Goal: Task Accomplishment & Management: Manage account settings

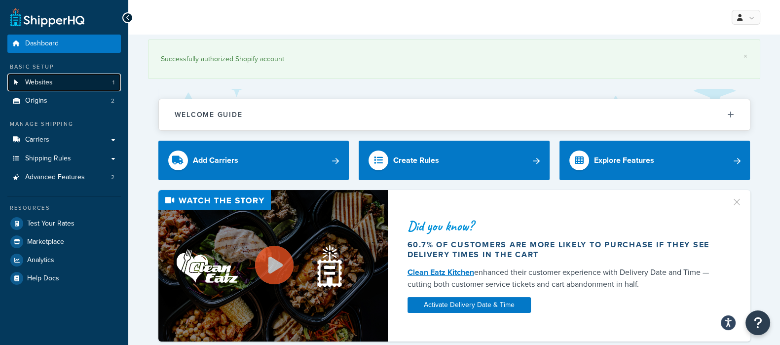
click at [56, 85] on link "Websites 1" at bounding box center [63, 83] width 113 height 18
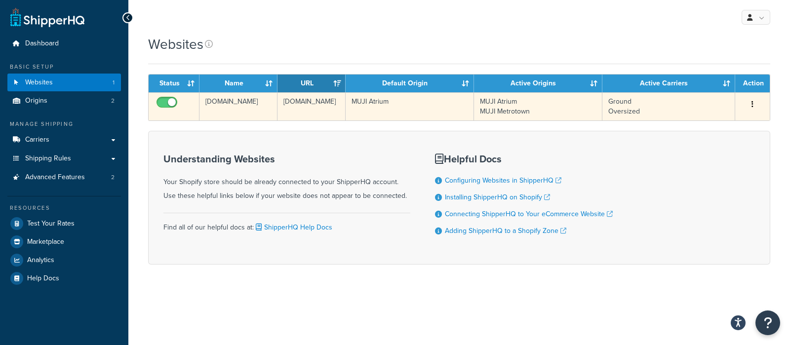
click at [388, 102] on td "MUJI Atrium" at bounding box center [409, 106] width 128 height 28
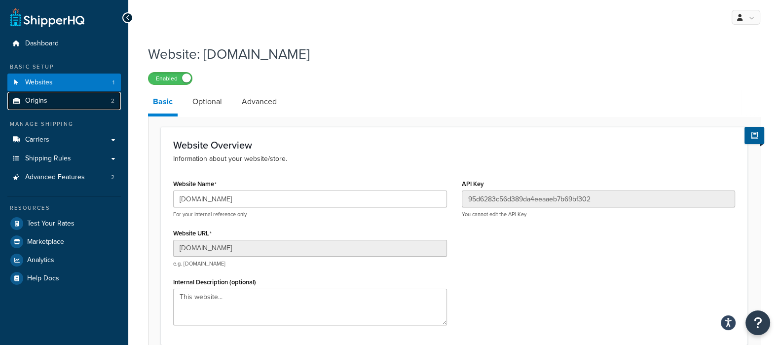
click at [38, 102] on span "Origins" at bounding box center [36, 101] width 22 height 8
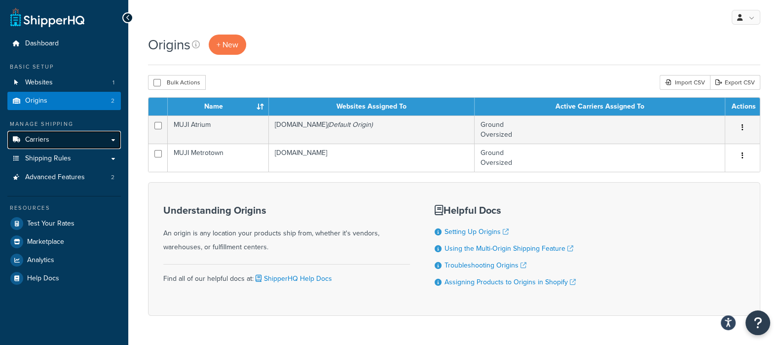
click at [52, 138] on link "Carriers" at bounding box center [63, 140] width 113 height 18
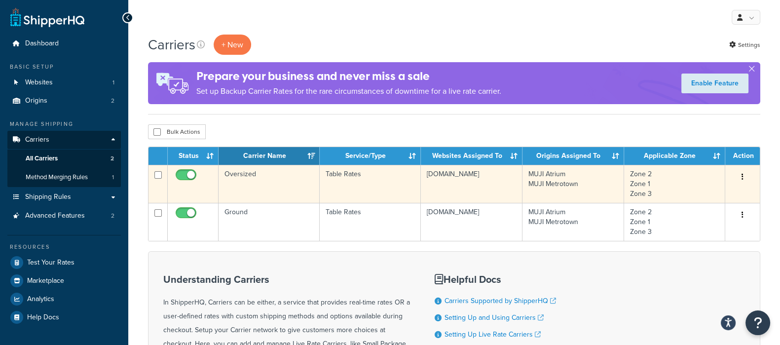
click at [266, 178] on td "Oversized" at bounding box center [269, 184] width 101 height 38
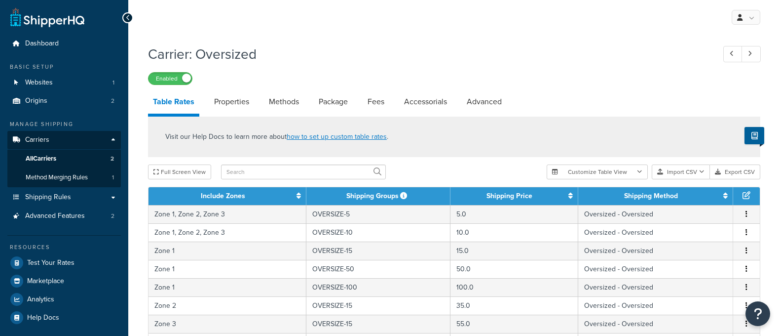
select select "25"
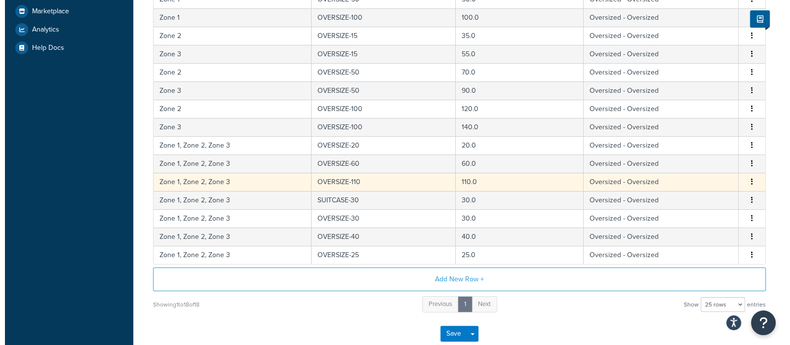
scroll to position [264, 0]
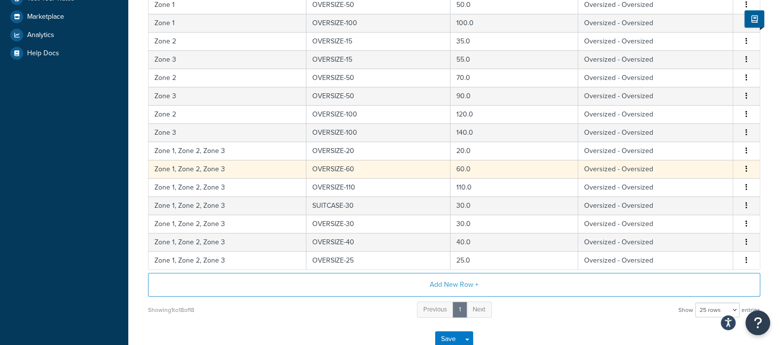
click at [745, 170] on button "button" at bounding box center [747, 169] width 8 height 11
click at [700, 151] on div "Edit" at bounding box center [697, 148] width 70 height 20
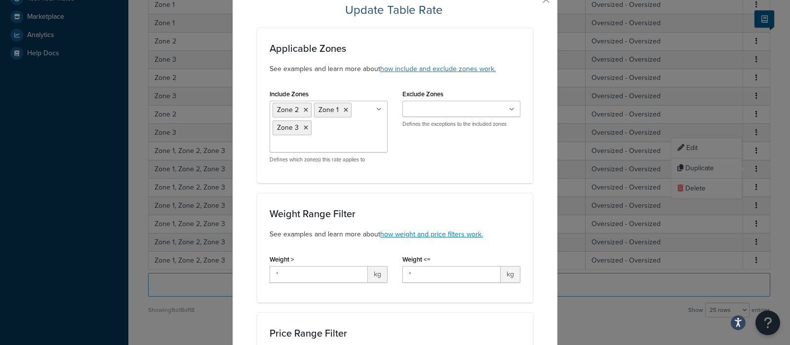
scroll to position [0, 0]
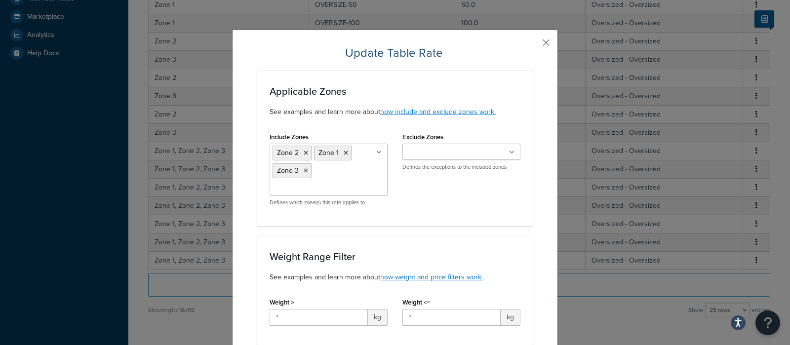
click at [532, 45] on button "button" at bounding box center [531, 46] width 2 height 2
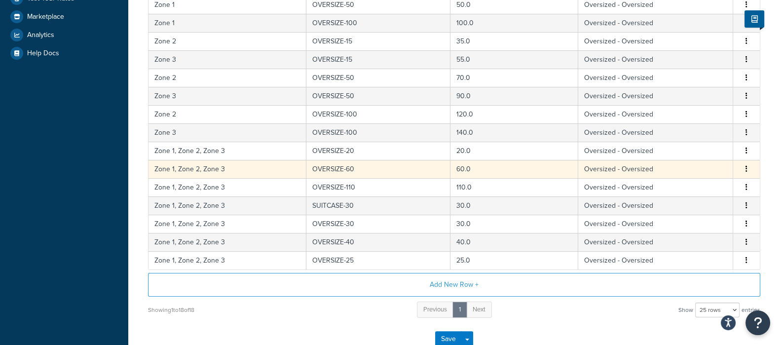
click at [752, 168] on span "Edit Duplicate Delete" at bounding box center [746, 169] width 15 height 11
click at [747, 167] on icon "button" at bounding box center [747, 168] width 2 height 7
click at [725, 171] on div "Duplicate" at bounding box center [697, 168] width 70 height 20
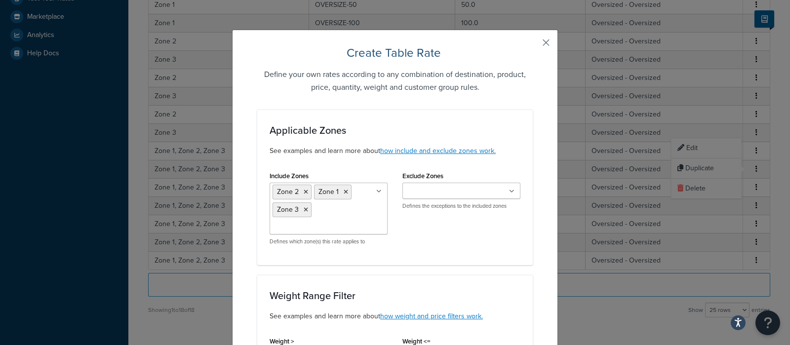
click at [532, 45] on button "button" at bounding box center [531, 46] width 2 height 2
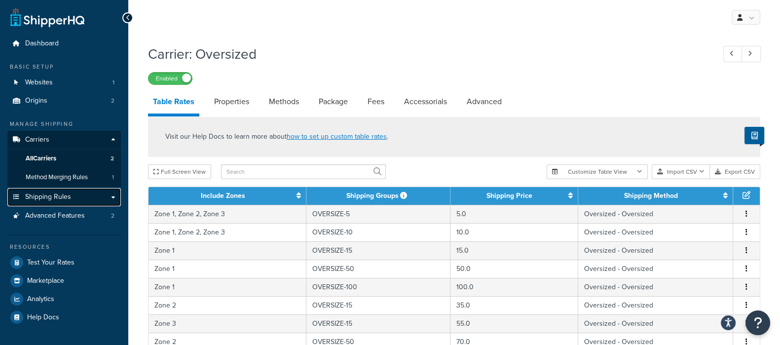
click at [46, 193] on span "Shipping Rules" at bounding box center [48, 197] width 46 height 8
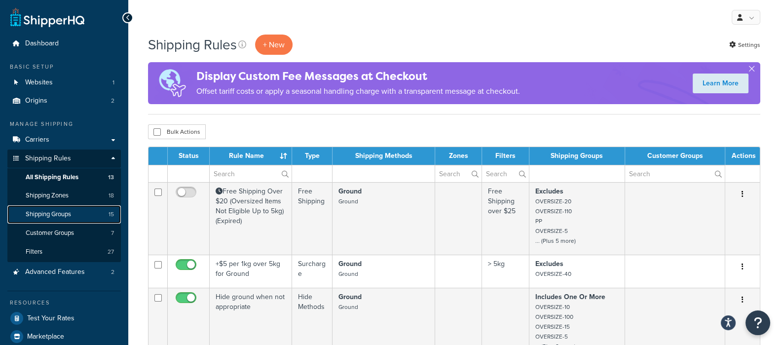
click at [67, 213] on span "Shipping Groups" at bounding box center [48, 214] width 45 height 8
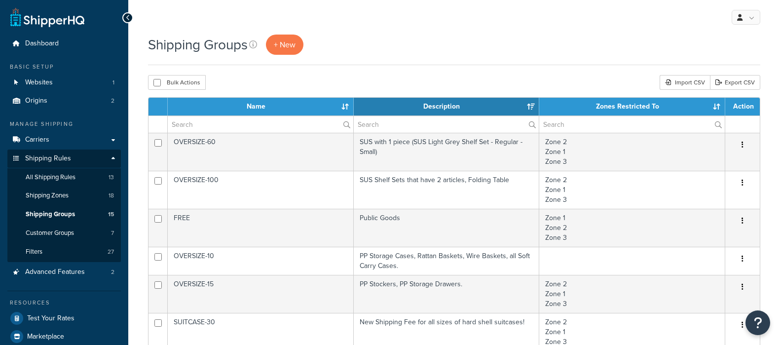
select select "15"
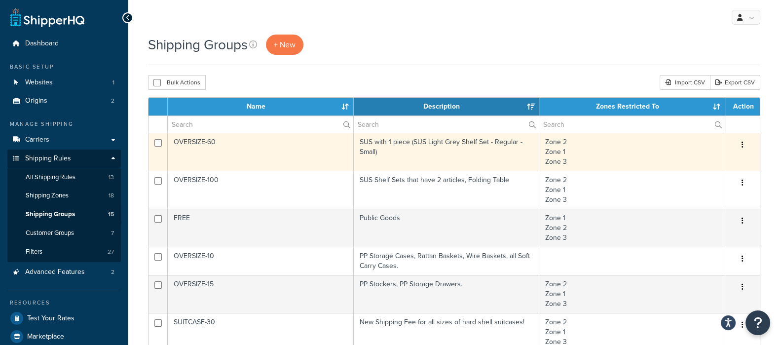
click at [745, 142] on button "button" at bounding box center [743, 145] width 14 height 16
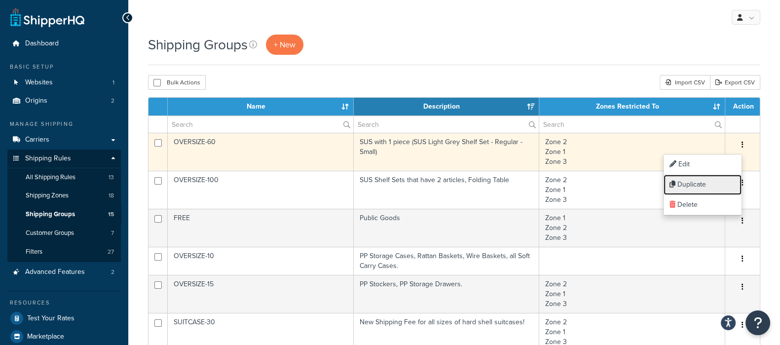
click at [698, 179] on link "Duplicate" at bounding box center [703, 185] width 78 height 20
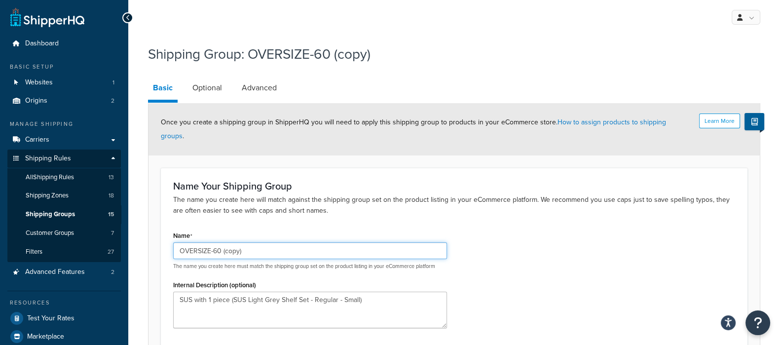
click at [274, 242] on input "OVERSIZE-60 (copy)" at bounding box center [310, 250] width 274 height 17
type input "SUS-60"
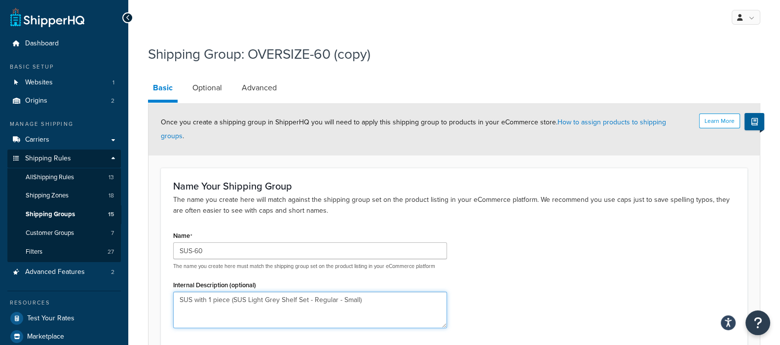
click at [405, 302] on textarea "SUS with 1 piece (SUS Light Grey Shelf Set - Regular - Small)" at bounding box center [310, 310] width 274 height 37
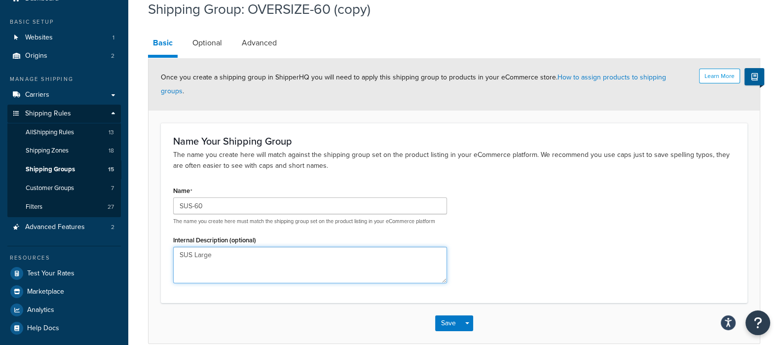
scroll to position [78, 0]
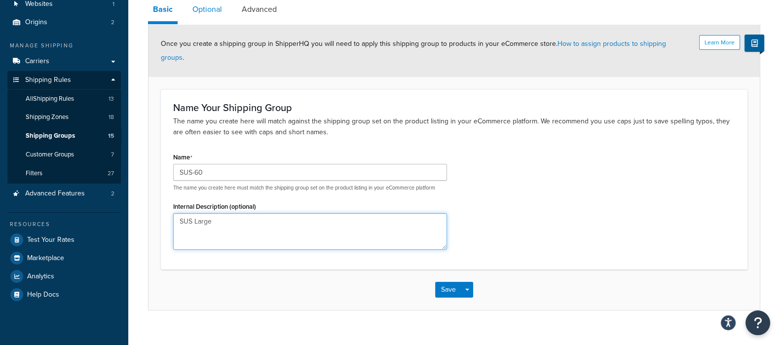
type textarea "SUS Large"
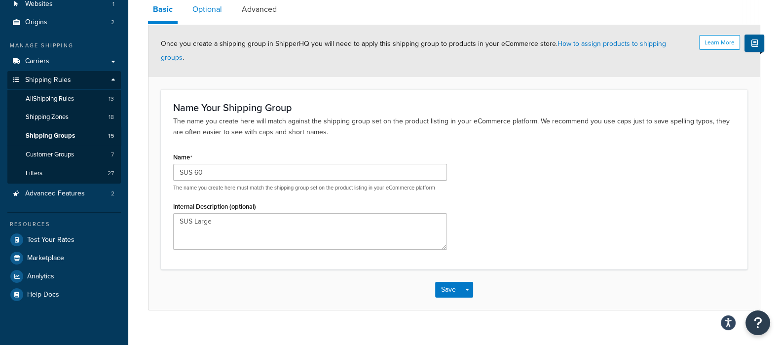
click at [222, 9] on link "Optional" at bounding box center [207, 10] width 39 height 24
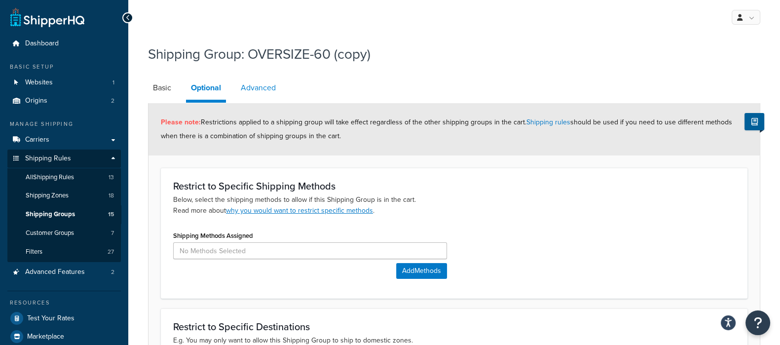
click at [265, 84] on link "Advanced" at bounding box center [258, 88] width 45 height 24
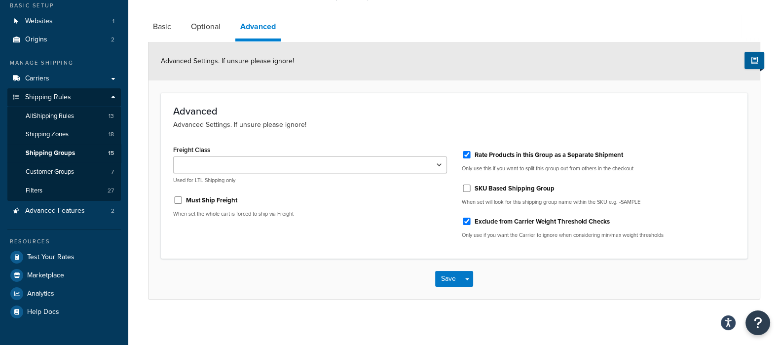
scroll to position [65, 0]
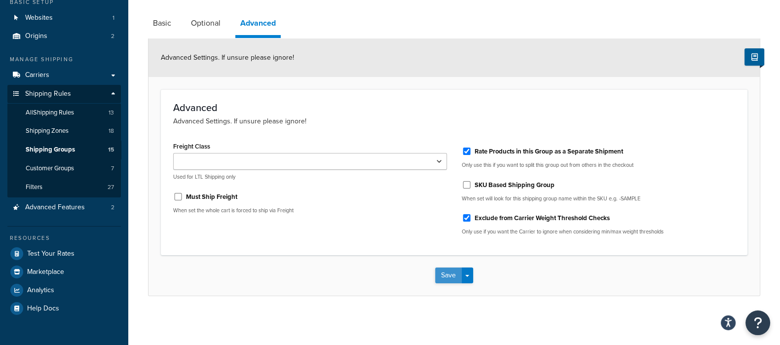
click at [450, 280] on button "Save" at bounding box center [448, 275] width 27 height 16
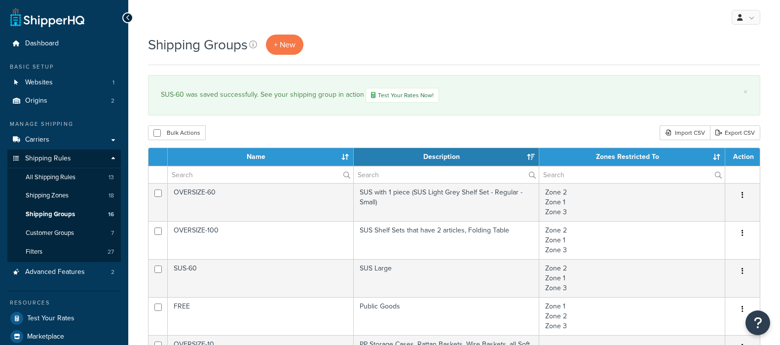
select select "15"
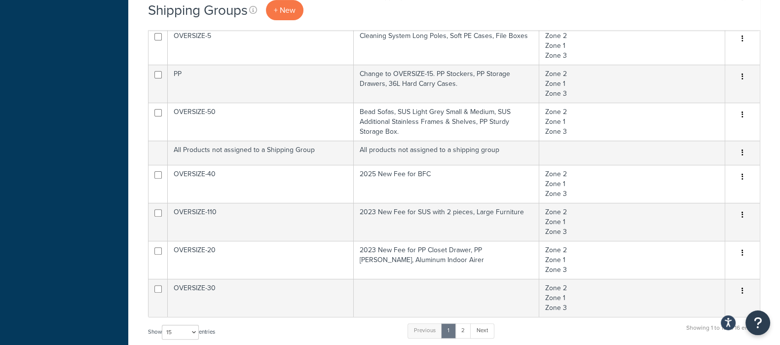
scroll to position [493, 0]
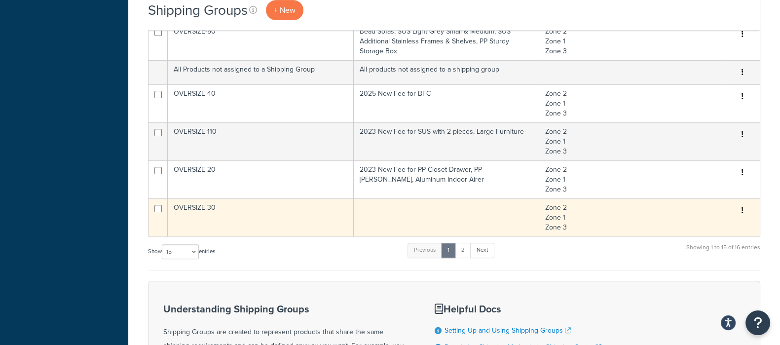
click at [743, 210] on icon "button" at bounding box center [743, 210] width 2 height 7
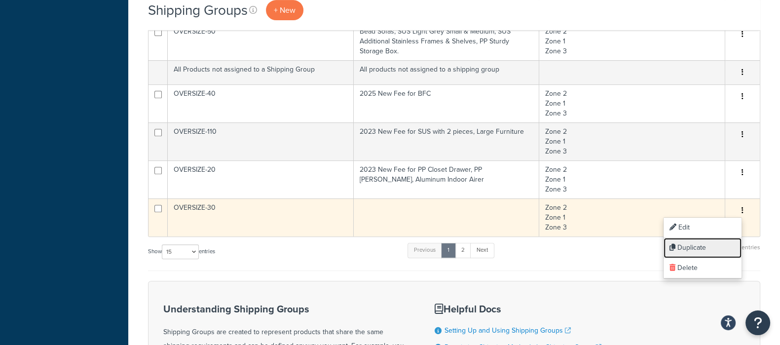
click at [701, 243] on link "Duplicate" at bounding box center [703, 248] width 78 height 20
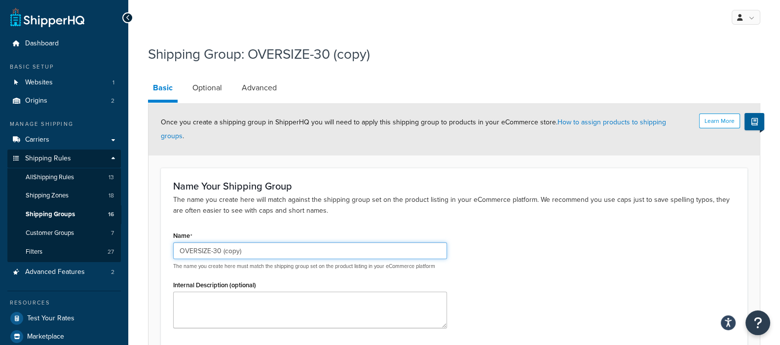
click at [253, 242] on input "OVERSIZE-30 (copy)" at bounding box center [310, 250] width 274 height 17
type input "SUS-30"
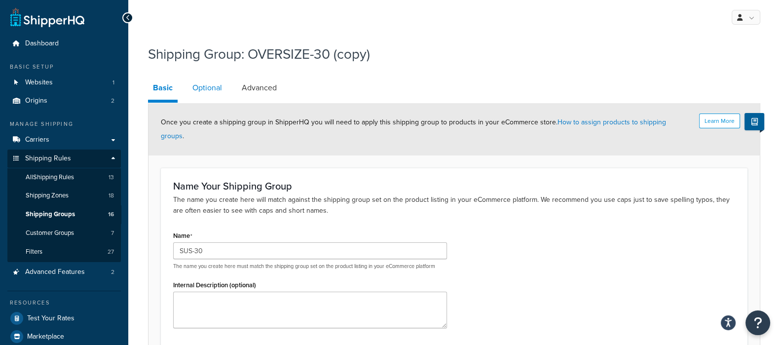
click at [216, 91] on link "Optional" at bounding box center [207, 88] width 39 height 24
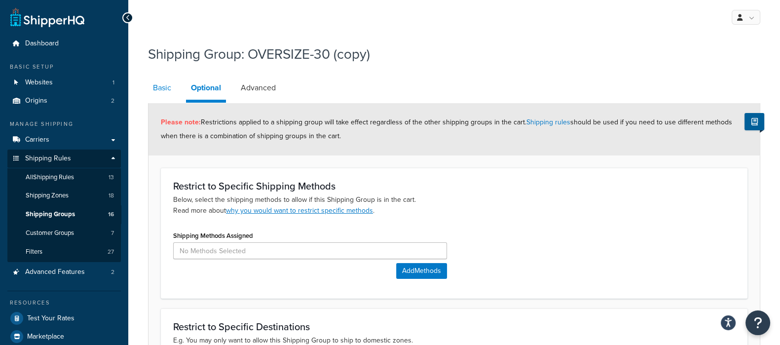
click at [173, 93] on link "Basic" at bounding box center [162, 88] width 28 height 24
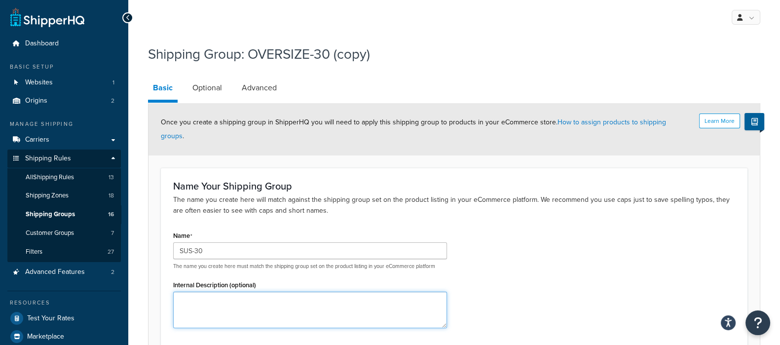
click at [266, 292] on textarea "Internal Description (optional)" at bounding box center [310, 310] width 274 height 37
type textarea "SUS Small- Medium"
drag, startPoint x: 252, startPoint y: 86, endPoint x: 270, endPoint y: 91, distance: 18.6
click at [252, 85] on link "Advanced" at bounding box center [259, 88] width 45 height 24
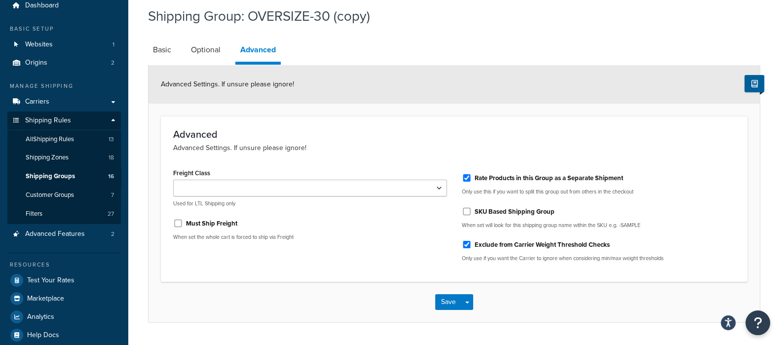
scroll to position [65, 0]
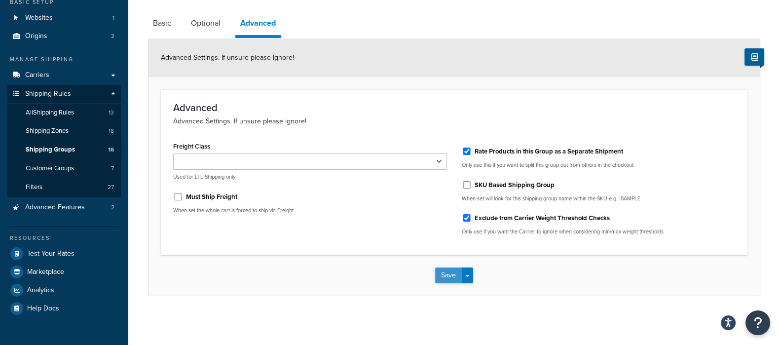
click at [454, 274] on button "Save" at bounding box center [448, 275] width 27 height 16
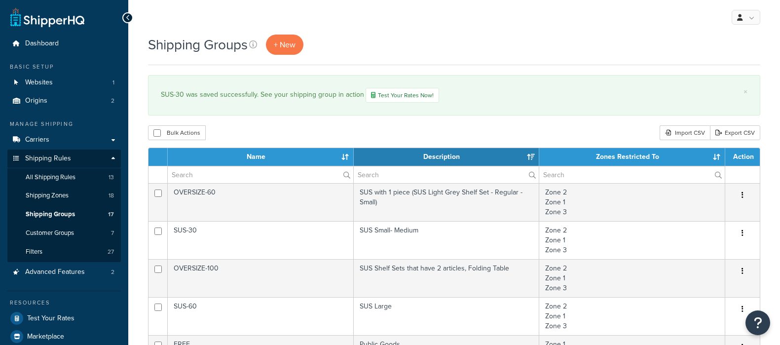
select select "15"
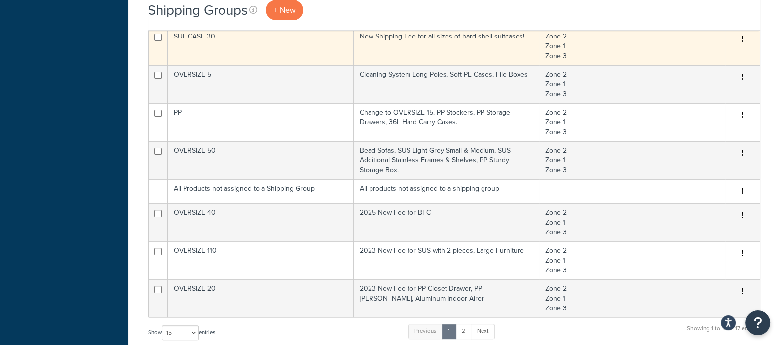
scroll to position [431, 0]
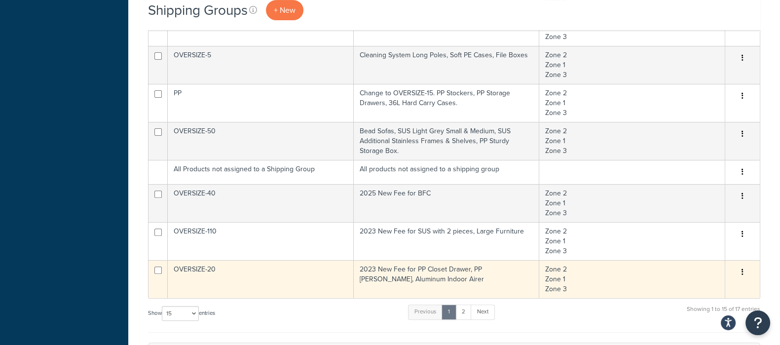
click at [739, 268] on button "button" at bounding box center [743, 273] width 14 height 16
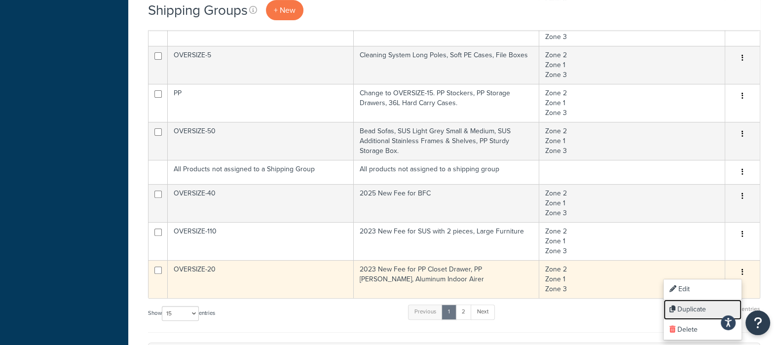
click at [693, 304] on link "Duplicate" at bounding box center [703, 310] width 78 height 20
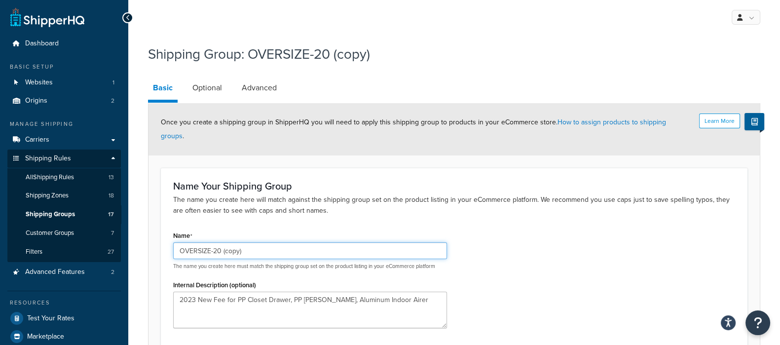
click at [257, 242] on input "OVERSIZE-20 (copy)" at bounding box center [310, 250] width 274 height 17
type input "SUS-20"
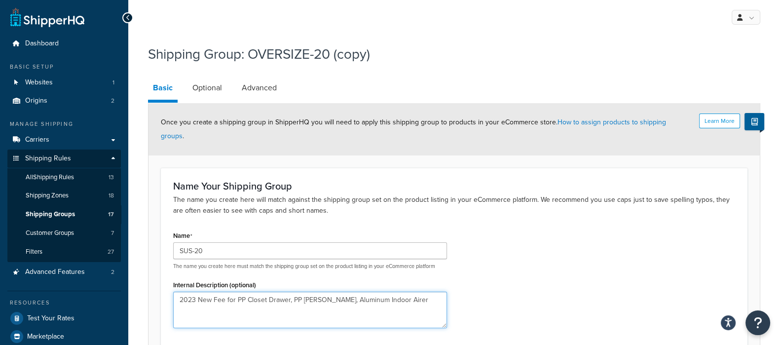
click at [224, 292] on textarea "2023 New Fee for PP Closet Drawer, PP Stocker, Aluminum Indoor Airer" at bounding box center [310, 310] width 274 height 37
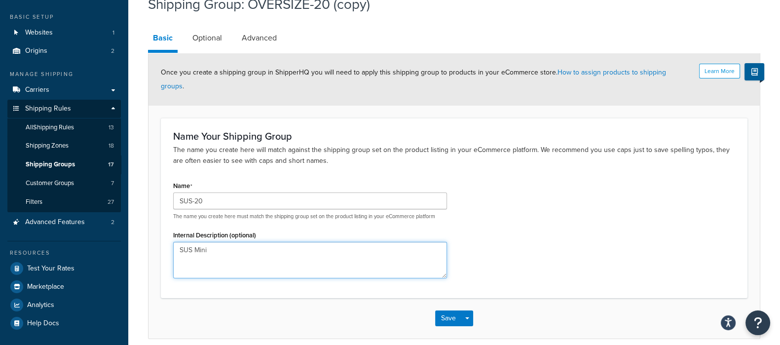
scroll to position [78, 0]
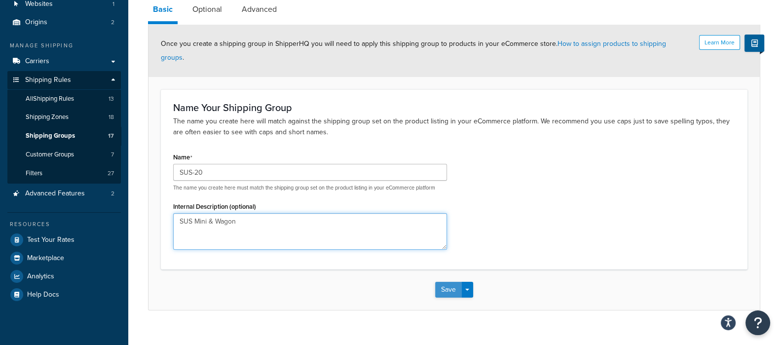
type textarea "SUS Mini & Wagon"
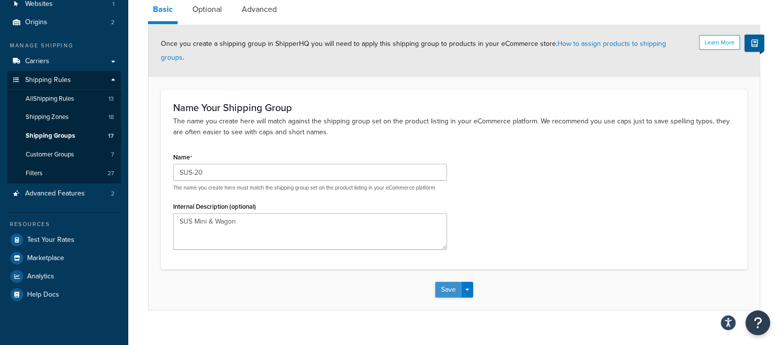
click at [450, 282] on button "Save" at bounding box center [448, 290] width 27 height 16
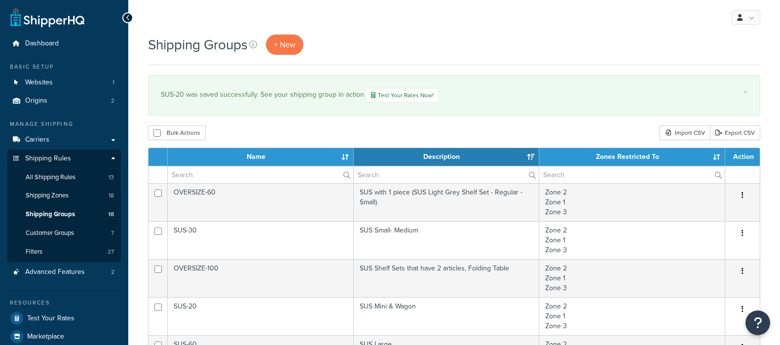
select select "15"
click at [47, 144] on span "Carriers" at bounding box center [37, 140] width 24 height 8
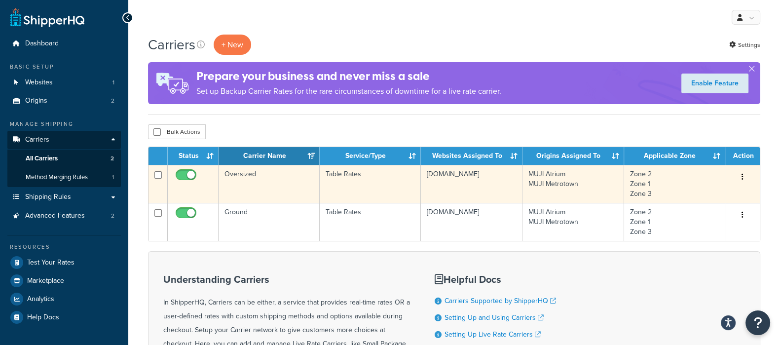
click at [250, 177] on td "Oversized" at bounding box center [269, 184] width 101 height 38
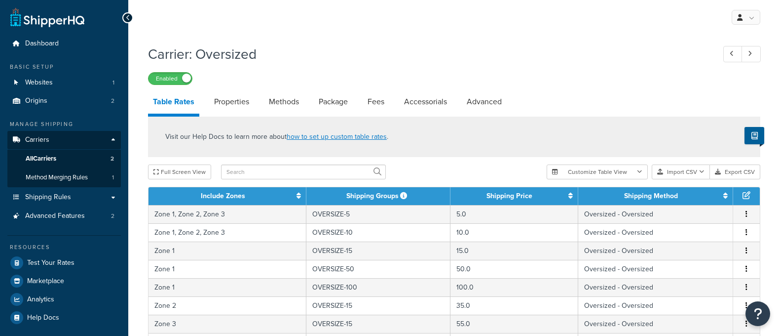
select select "25"
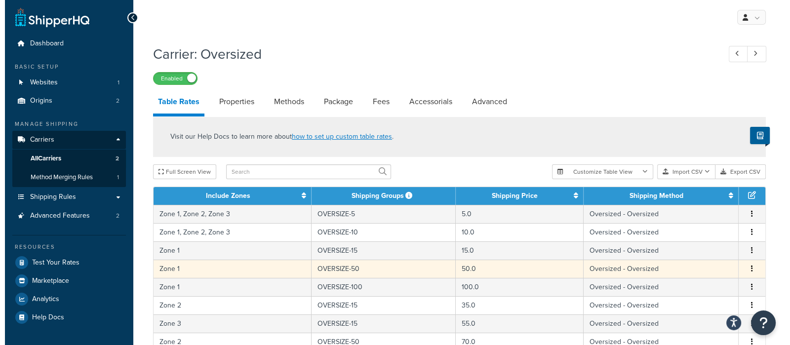
scroll to position [308, 0]
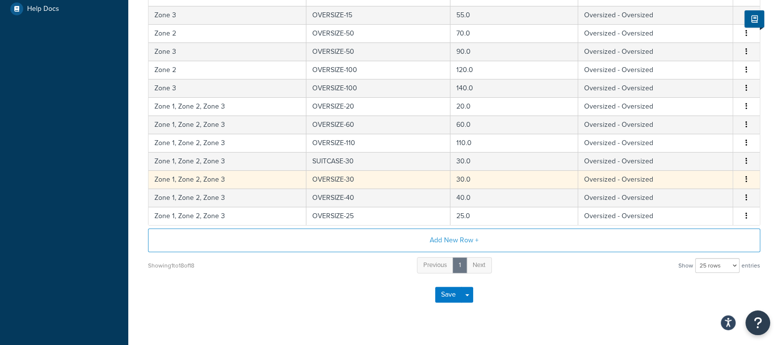
click at [748, 177] on button "button" at bounding box center [747, 179] width 8 height 11
click at [686, 171] on div "Duplicate" at bounding box center [697, 178] width 70 height 20
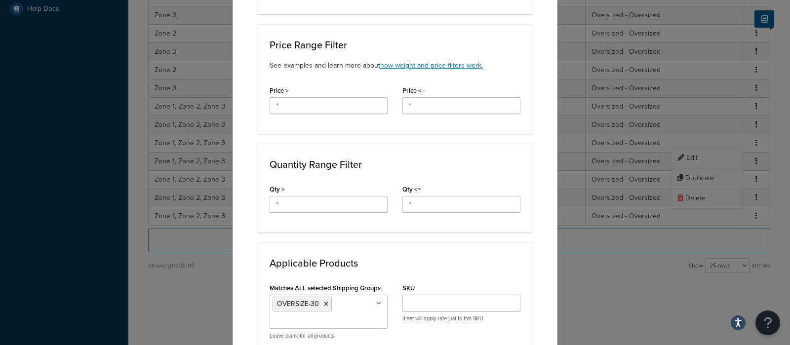
scroll to position [493, 0]
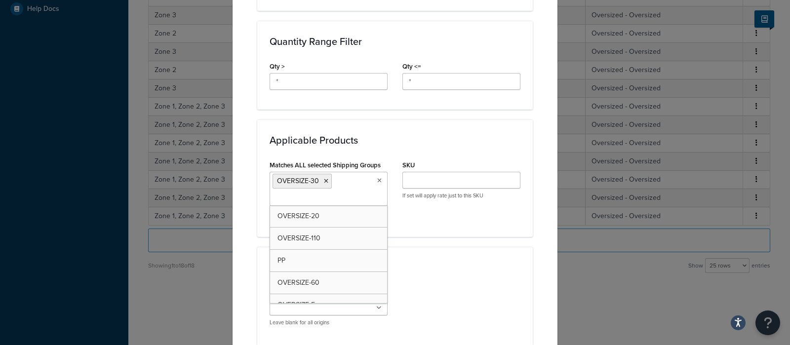
click at [331, 194] on input "Matches ALL selected Shipping Groups" at bounding box center [315, 198] width 87 height 11
type input "sus"
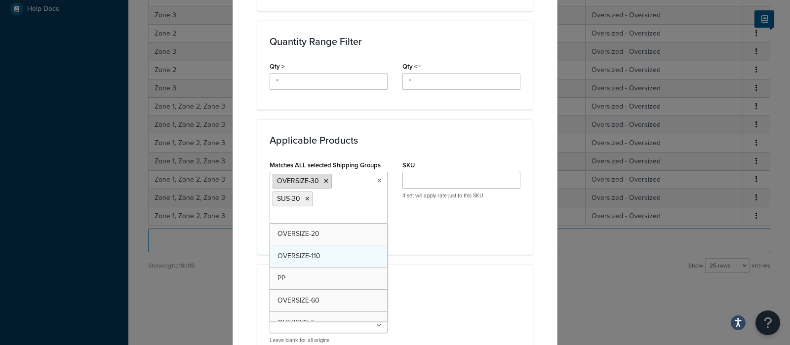
click at [324, 180] on icon at bounding box center [326, 181] width 4 height 6
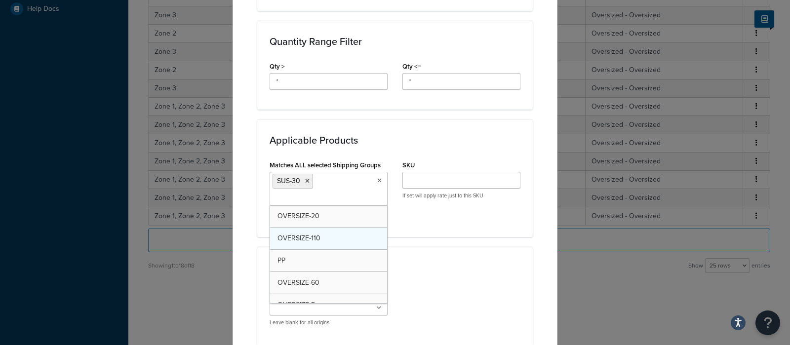
click at [457, 139] on h3 "Applicable Products" at bounding box center [394, 140] width 251 height 11
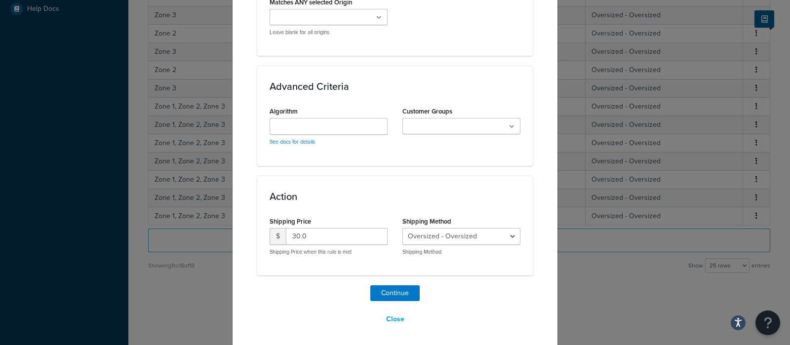
scroll to position [784, 0]
click at [394, 292] on button "Continue" at bounding box center [394, 293] width 49 height 16
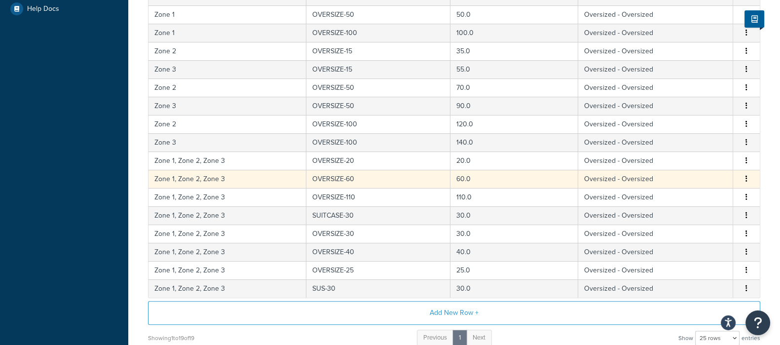
click at [754, 177] on span "Edit Duplicate Delete" at bounding box center [746, 179] width 15 height 11
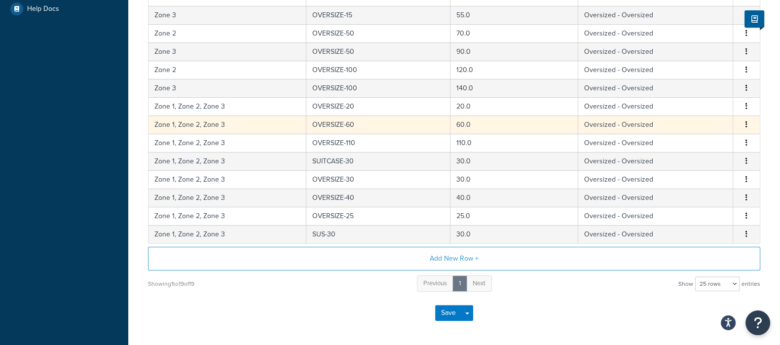
click at [746, 121] on icon "button" at bounding box center [747, 124] width 2 height 7
click at [698, 125] on div "Duplicate" at bounding box center [697, 123] width 70 height 20
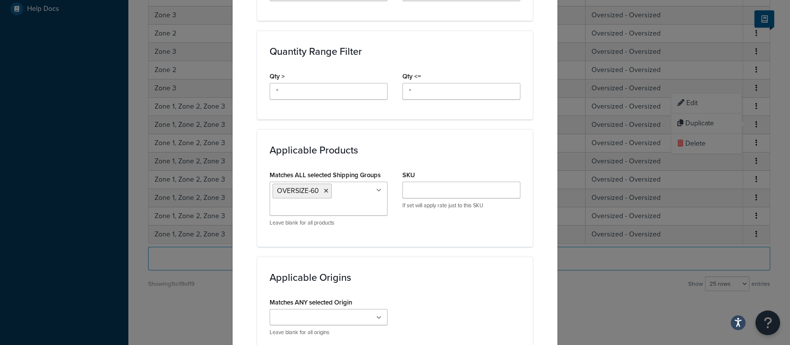
scroll to position [555, 0]
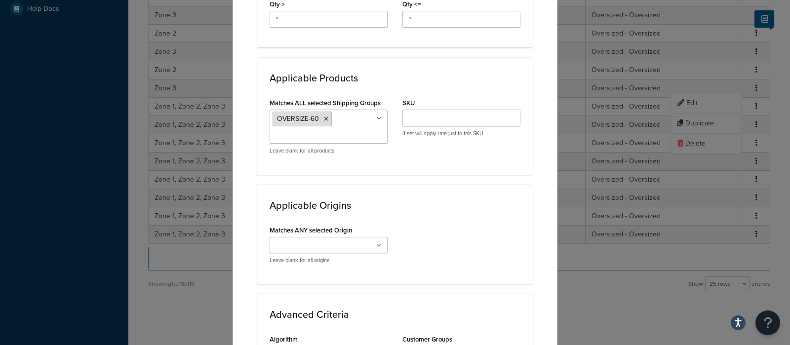
click at [324, 119] on icon at bounding box center [326, 119] width 4 height 6
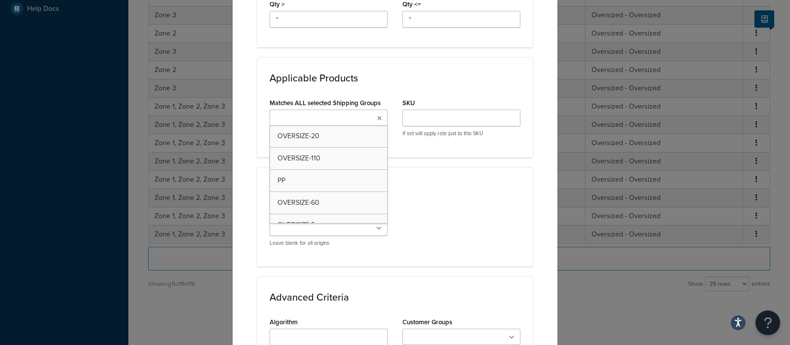
click at [323, 120] on input "Matches ALL selected Shipping Groups" at bounding box center [315, 118] width 87 height 11
type input "sus-6"
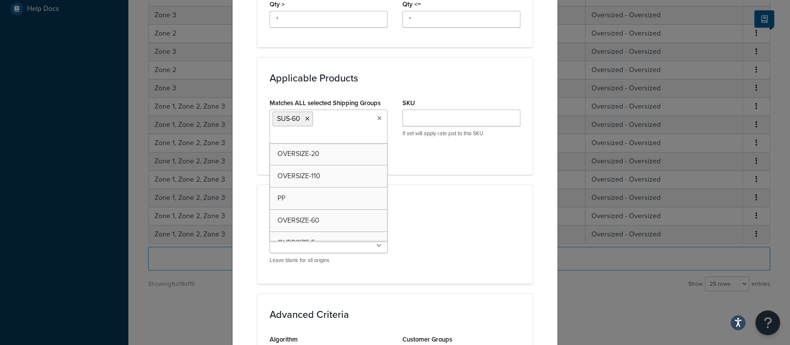
click at [466, 209] on div "Applicable Origins Matches ANY selected Origin MUJI Atrium MUJI Metrotown Leave…" at bounding box center [394, 234] width 275 height 99
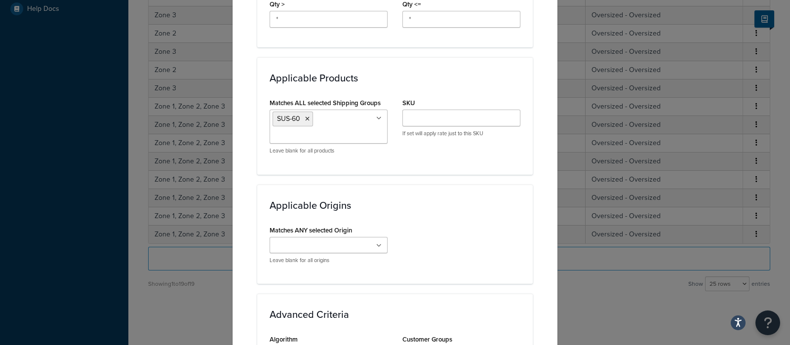
scroll to position [784, 0]
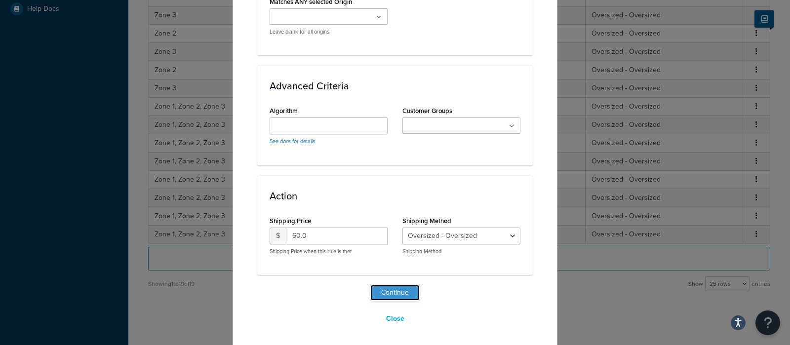
click at [401, 288] on button "Continue" at bounding box center [394, 293] width 49 height 16
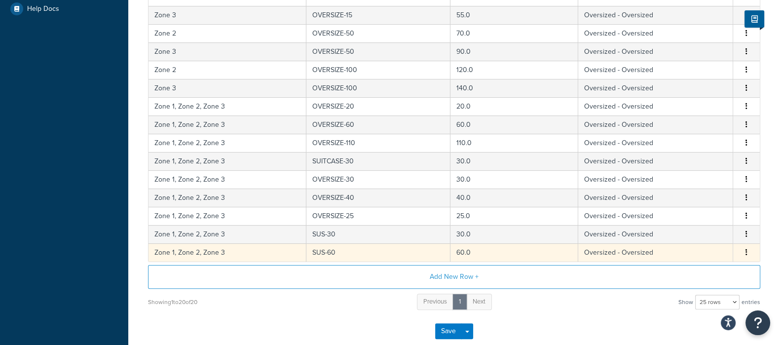
click at [746, 251] on icon "button" at bounding box center [747, 252] width 2 height 7
click at [718, 250] on div "Duplicate" at bounding box center [697, 251] width 70 height 20
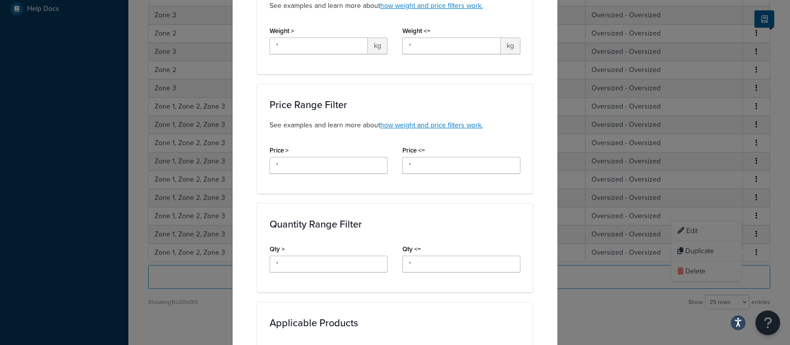
scroll to position [431, 0]
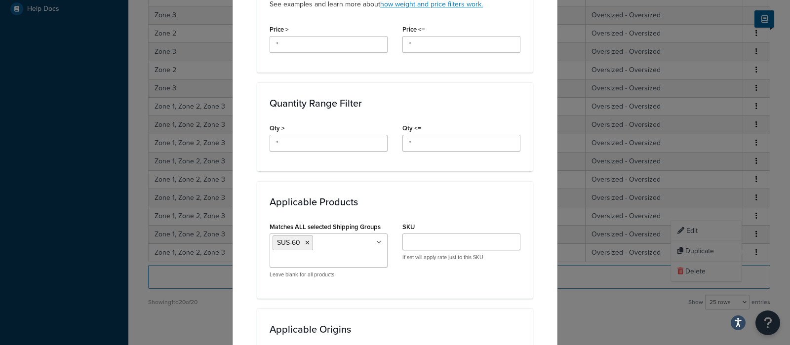
click at [320, 255] on input "Matches ALL selected Shipping Groups" at bounding box center [315, 260] width 87 height 11
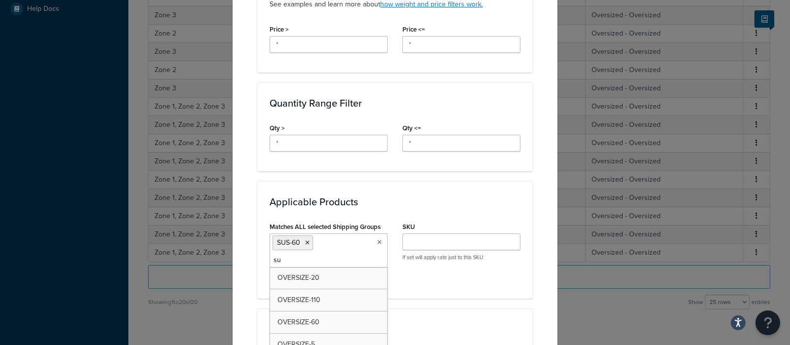
type input "sus"
click at [305, 240] on icon at bounding box center [307, 243] width 4 height 6
click at [488, 171] on div "Applicable Zones See examples and learn more about how include and exclude zone…" at bounding box center [394, 152] width 275 height 949
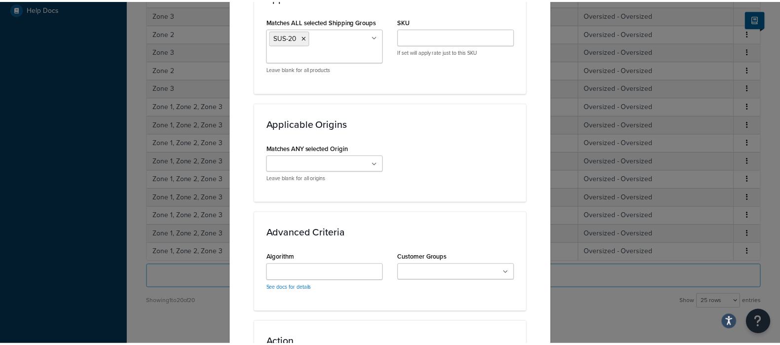
scroll to position [740, 0]
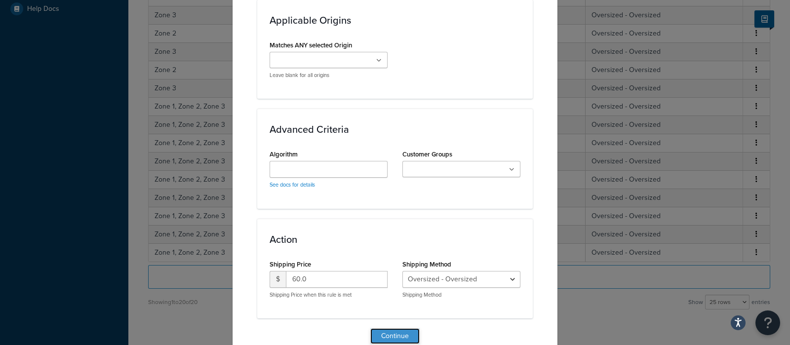
click at [384, 330] on button "Continue" at bounding box center [394, 336] width 49 height 16
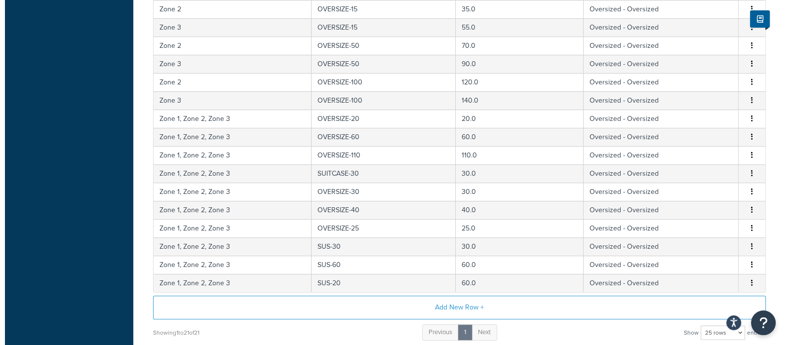
scroll to position [370, 0]
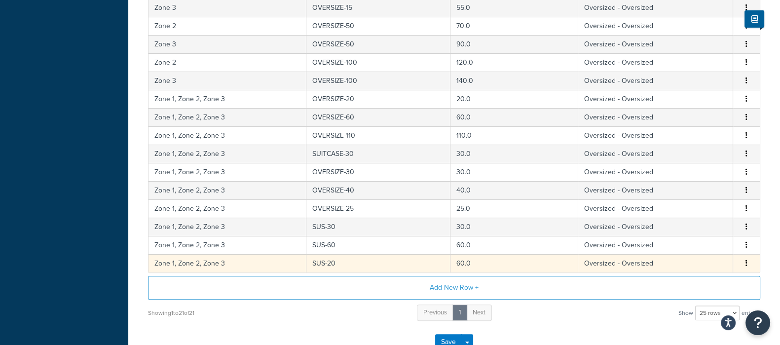
click at [747, 261] on icon "button" at bounding box center [747, 263] width 2 height 7
click at [688, 238] on div "Edit" at bounding box center [697, 241] width 70 height 20
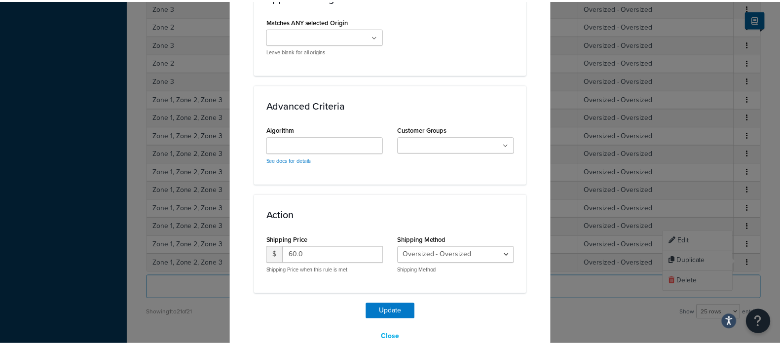
scroll to position [745, 0]
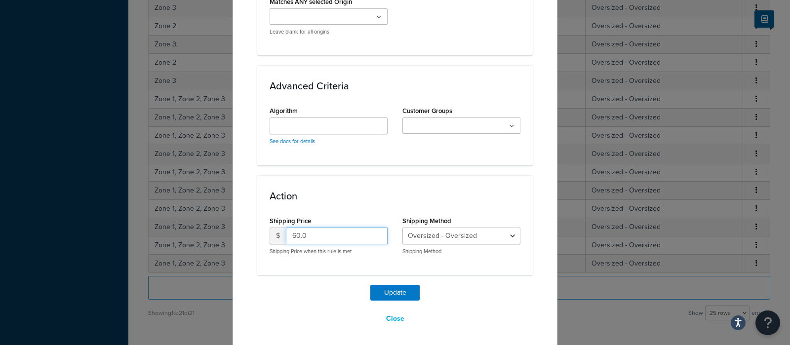
click at [322, 236] on input "60.0" at bounding box center [337, 235] width 102 height 17
click at [319, 238] on input "20" at bounding box center [337, 235] width 102 height 17
type input "20.0"
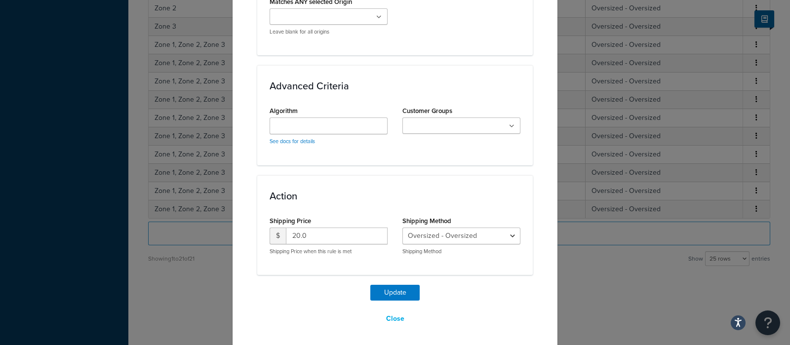
click at [322, 285] on div "Update Close" at bounding box center [394, 306] width 275 height 42
click at [385, 294] on button "Update" at bounding box center [394, 293] width 49 height 16
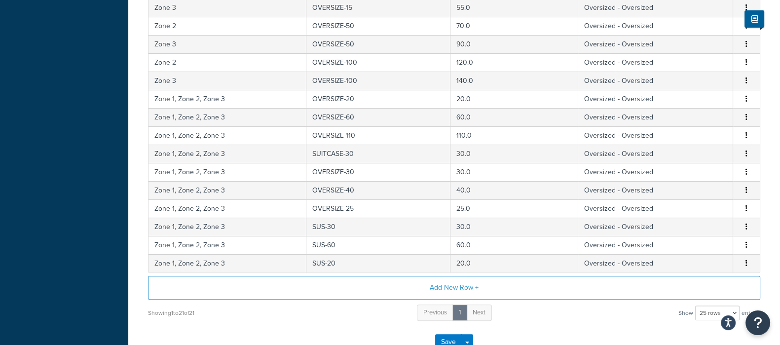
scroll to position [431, 0]
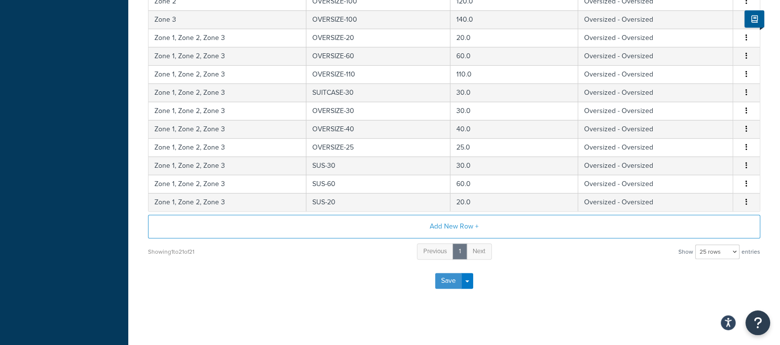
click at [448, 274] on button "Save" at bounding box center [448, 281] width 27 height 16
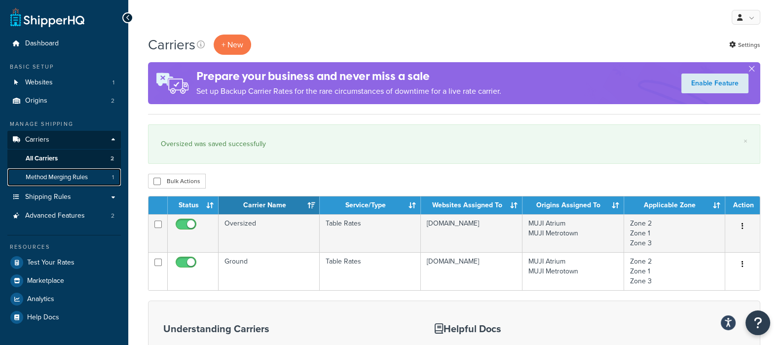
click at [54, 176] on span "Method Merging Rules" at bounding box center [57, 177] width 62 height 8
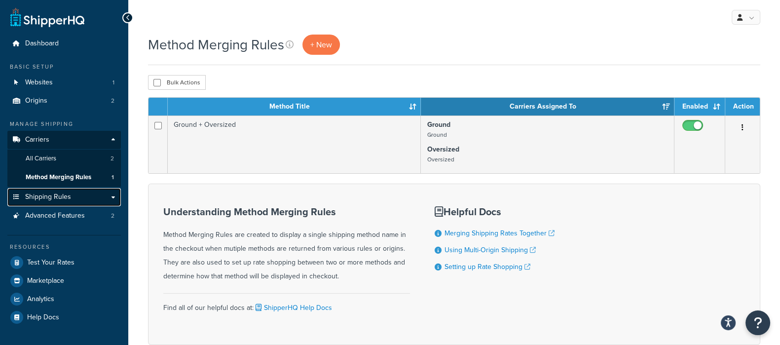
click at [55, 197] on span "Shipping Rules" at bounding box center [48, 197] width 46 height 8
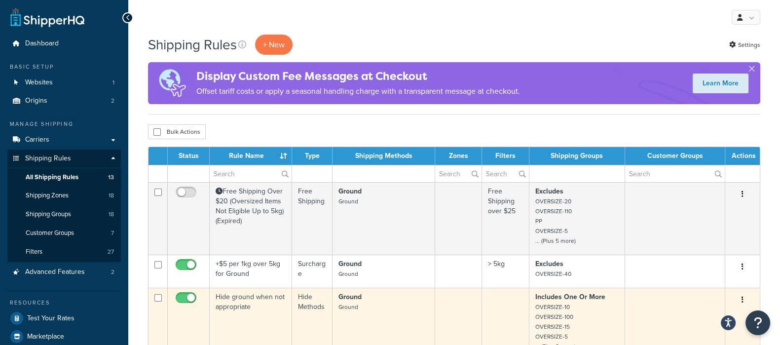
click at [266, 306] on td "Hide ground when not appropriate" at bounding box center [251, 324] width 82 height 73
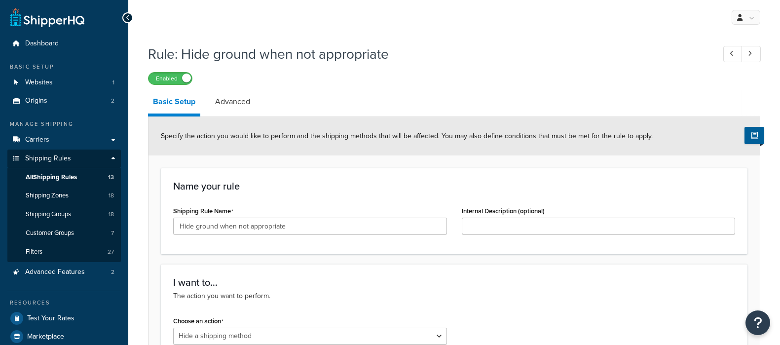
select select "HIDE"
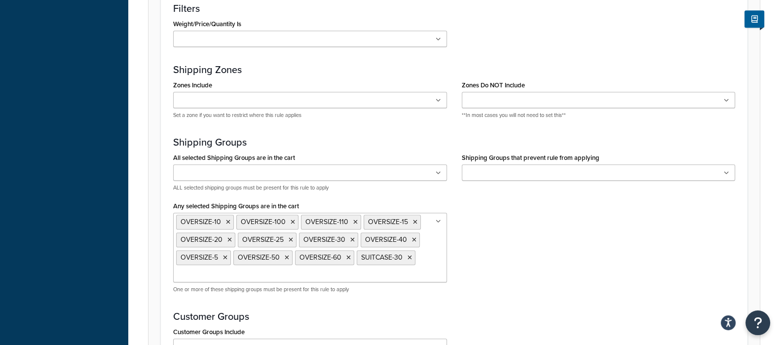
scroll to position [677, 0]
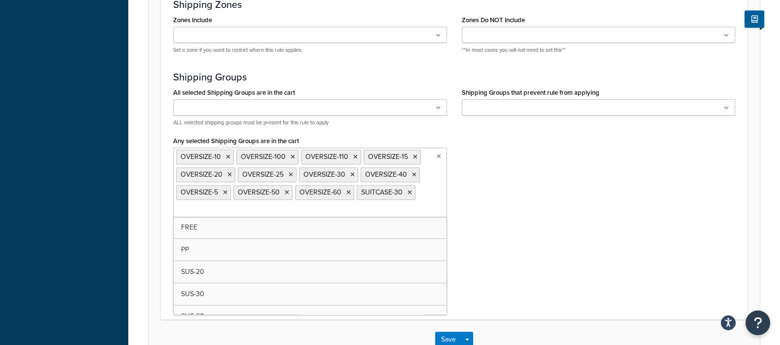
click at [244, 208] on input "Any selected Shipping Groups are in the cart" at bounding box center [219, 209] width 87 height 11
type input "sus"
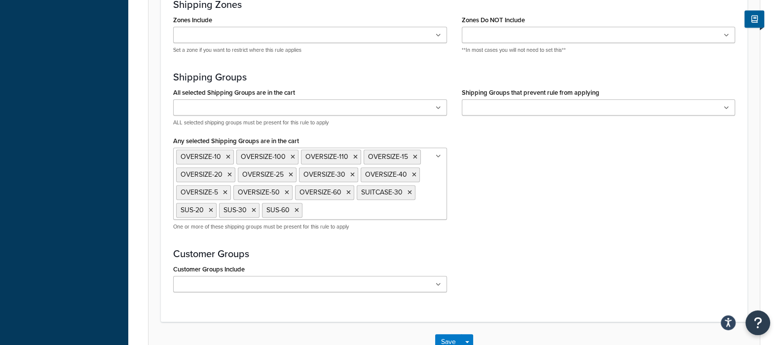
click at [545, 238] on div "Perform The Action When... The conditions that will trigger the action. Conditi…" at bounding box center [454, 99] width 587 height 444
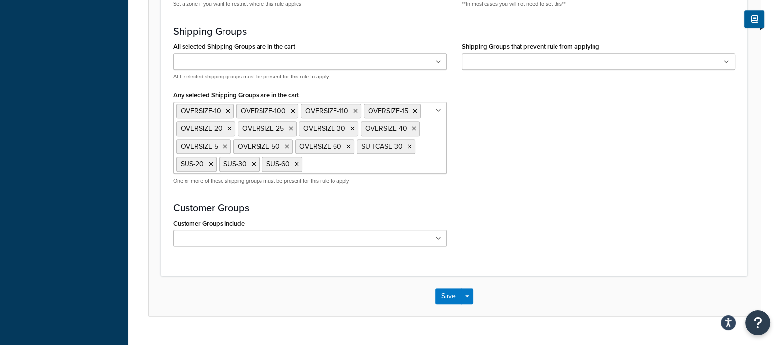
scroll to position [741, 0]
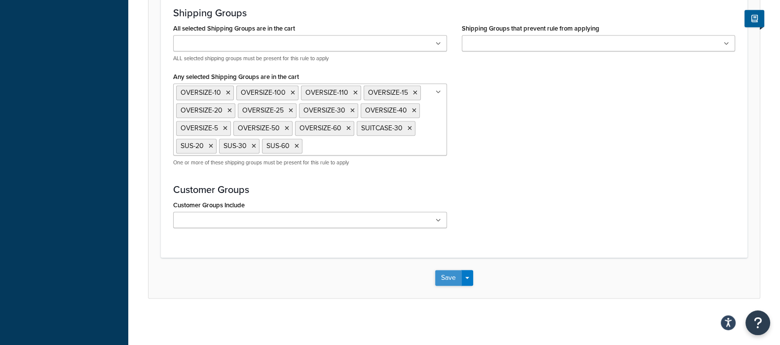
click at [437, 278] on button "Save" at bounding box center [448, 278] width 27 height 16
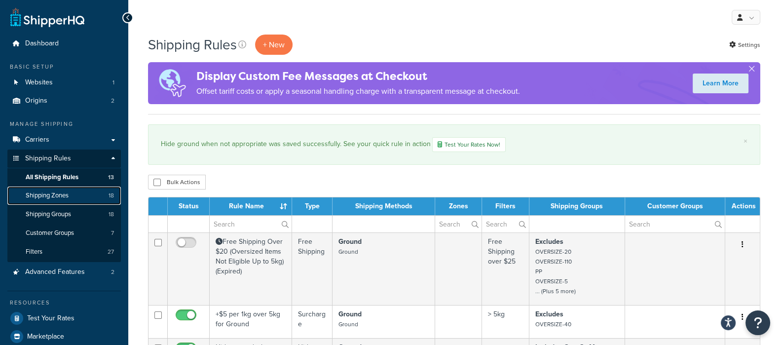
click at [66, 196] on span "Shipping Zones" at bounding box center [47, 195] width 43 height 8
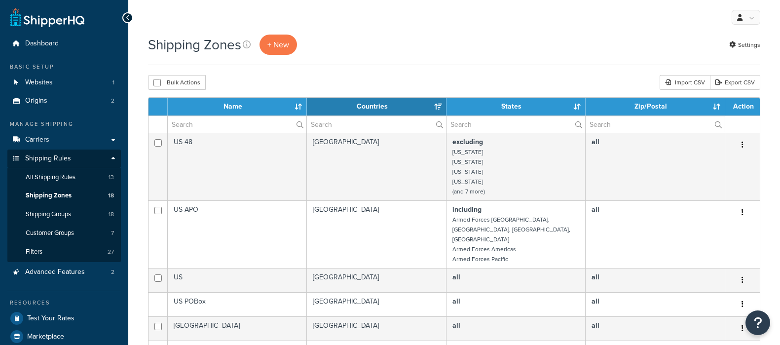
select select "15"
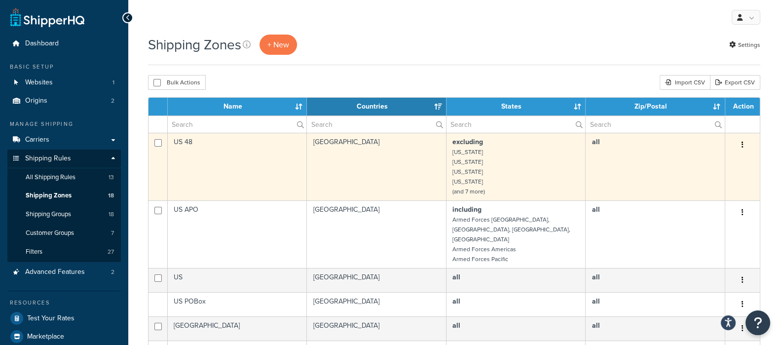
scroll to position [61, 0]
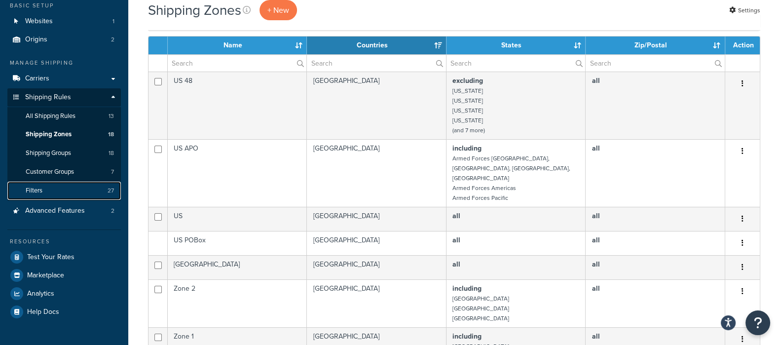
click at [52, 190] on link "Filters 27" at bounding box center [63, 191] width 113 height 18
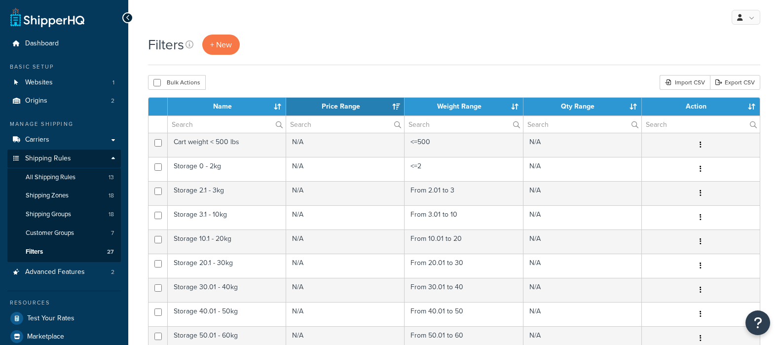
select select "15"
click at [75, 180] on span "All Shipping Rules" at bounding box center [51, 177] width 50 height 8
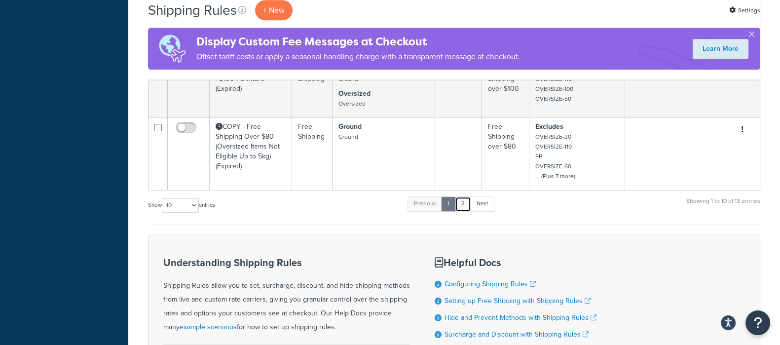
click at [464, 206] on link "2" at bounding box center [463, 203] width 16 height 15
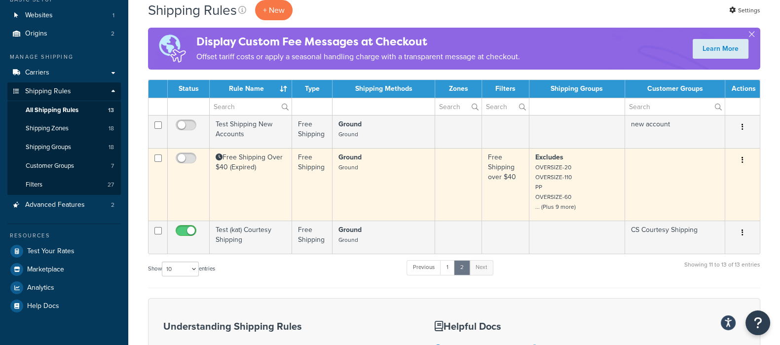
scroll to position [8, 0]
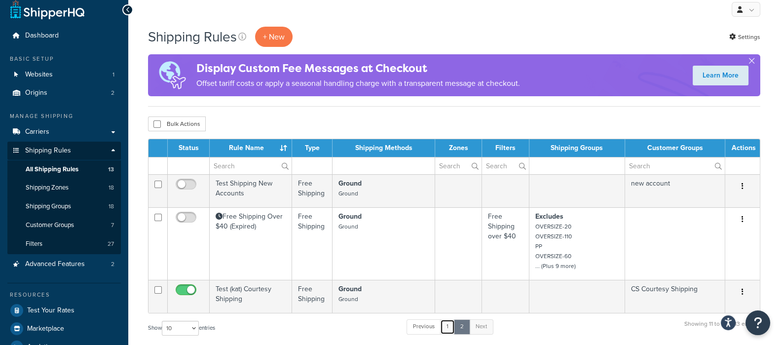
click at [449, 328] on link "1" at bounding box center [447, 326] width 15 height 15
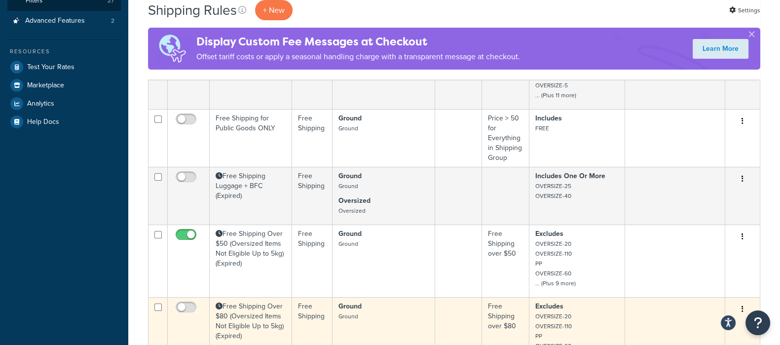
scroll to position [231, 0]
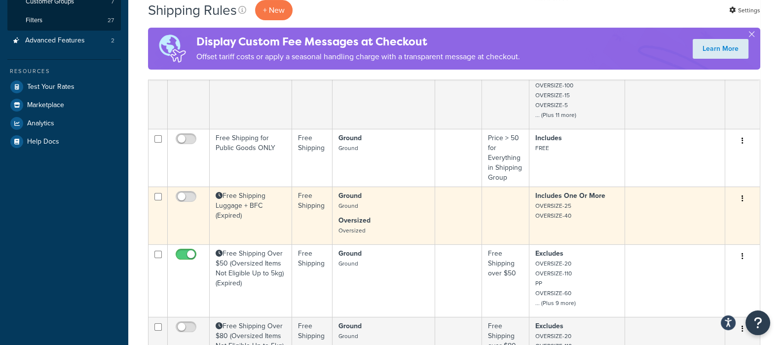
click at [740, 198] on button "button" at bounding box center [743, 199] width 14 height 16
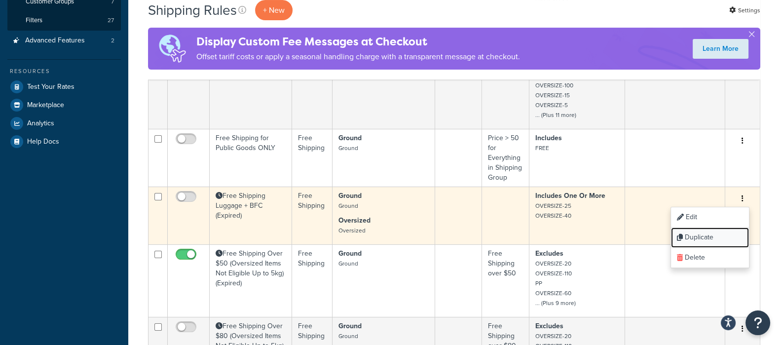
click at [701, 233] on link "Duplicate" at bounding box center [710, 237] width 78 height 20
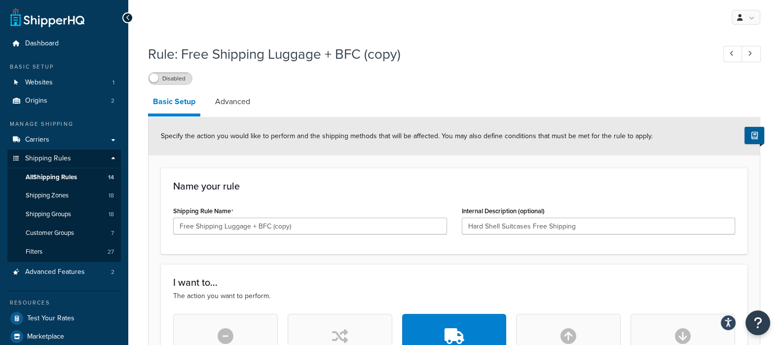
drag, startPoint x: 180, startPoint y: 80, endPoint x: 188, endPoint y: 84, distance: 9.3
click at [180, 80] on label "Disabled" at bounding box center [170, 79] width 43 height 12
click at [313, 235] on div "Shipping Rule Name Free Shipping Luggage + BFC (copy)" at bounding box center [310, 223] width 289 height 38
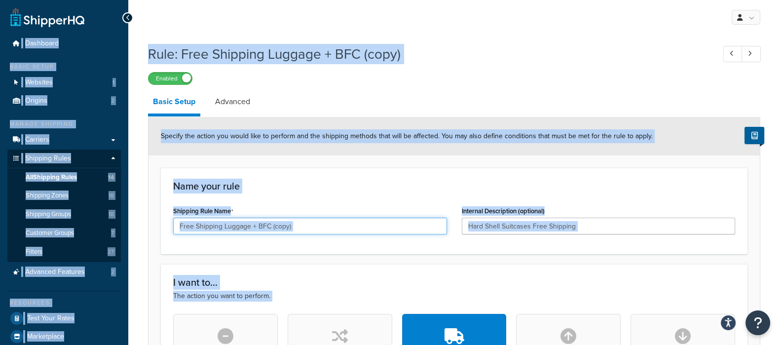
click at [312, 227] on input "Free Shipping Luggage + BFC (copy)" at bounding box center [310, 226] width 274 height 17
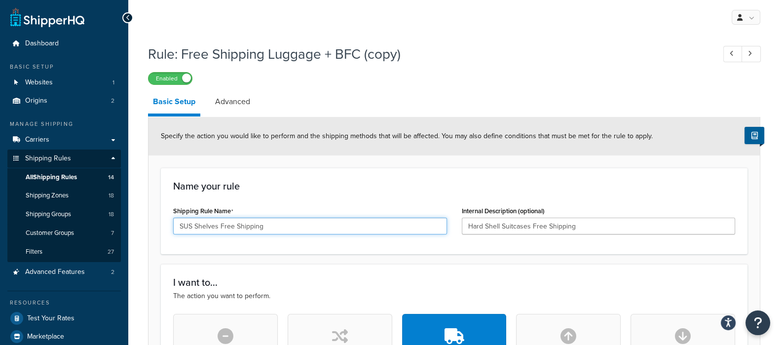
type input "SUS Shelves Free Shipping"
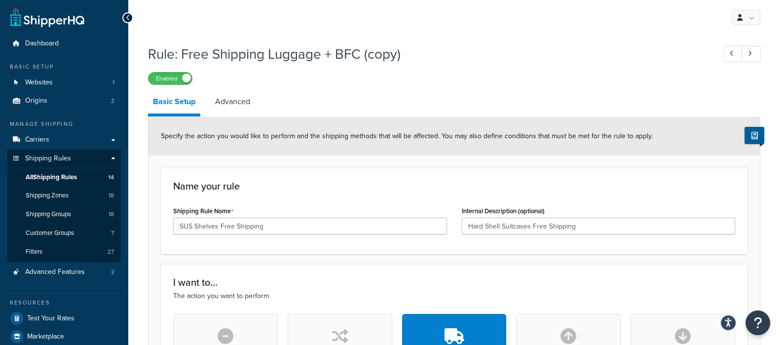
click at [352, 195] on div "Name your rule Shipping Rule Name SUS Shelves Free Shipping Internal Descriptio…" at bounding box center [454, 211] width 587 height 86
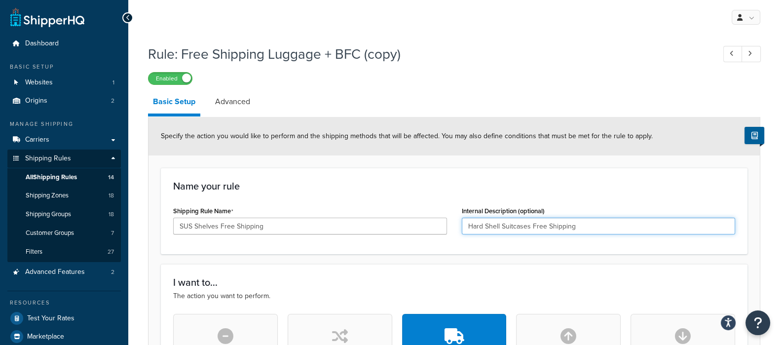
click at [581, 221] on input "Hard Shell Suitcases Free Shipping" at bounding box center [599, 226] width 274 height 17
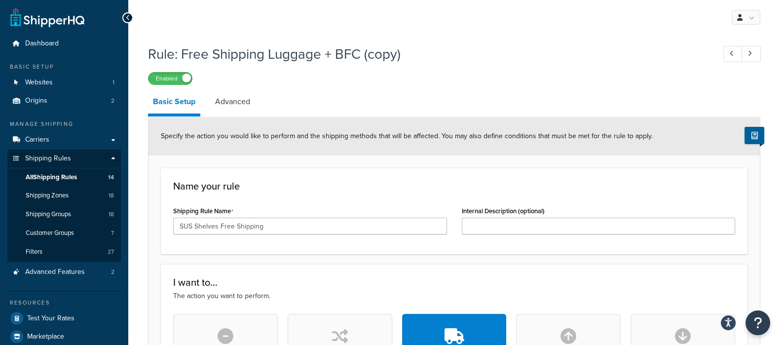
click at [444, 194] on div "Name your rule Shipping Rule Name SUS Shelves Free Shipping Internal Descriptio…" at bounding box center [454, 211] width 587 height 86
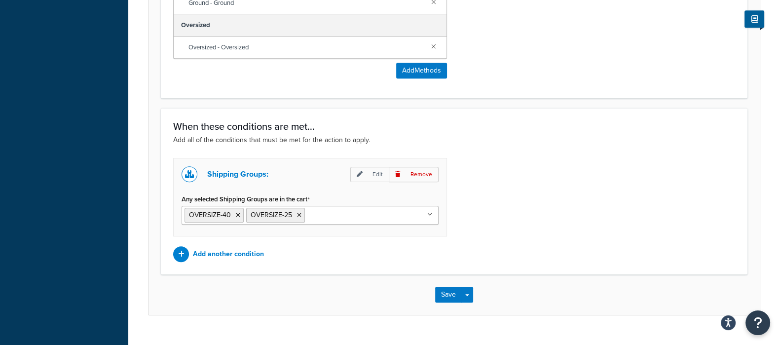
scroll to position [607, 0]
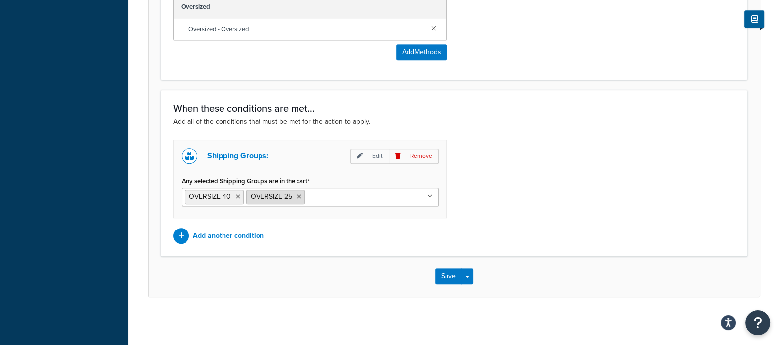
click at [299, 196] on icon at bounding box center [299, 197] width 4 height 6
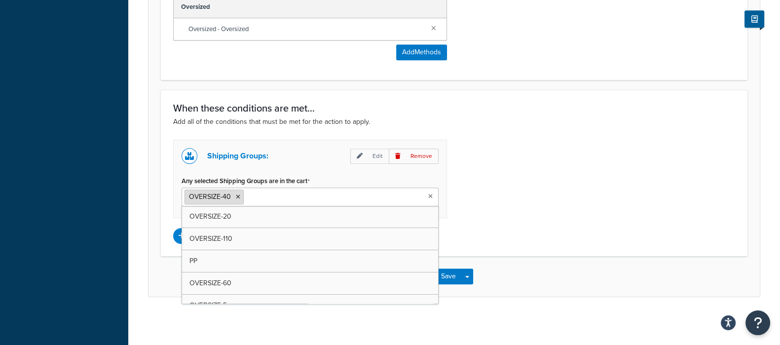
click at [239, 196] on icon at bounding box center [238, 197] width 4 height 6
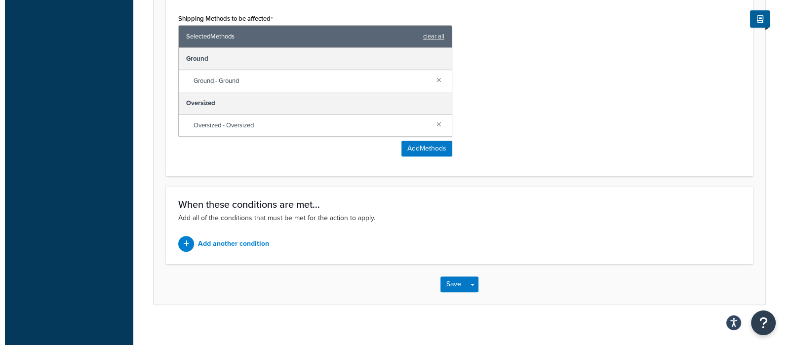
scroll to position [519, 0]
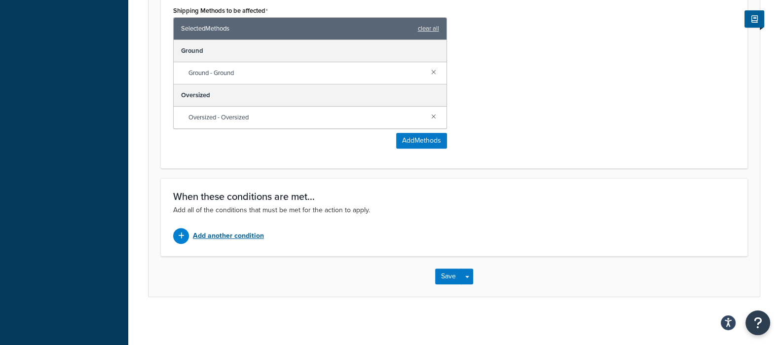
type input "Hard Shell Suitcases Free Shipping"
click at [242, 235] on p "Add another condition" at bounding box center [228, 236] width 71 height 14
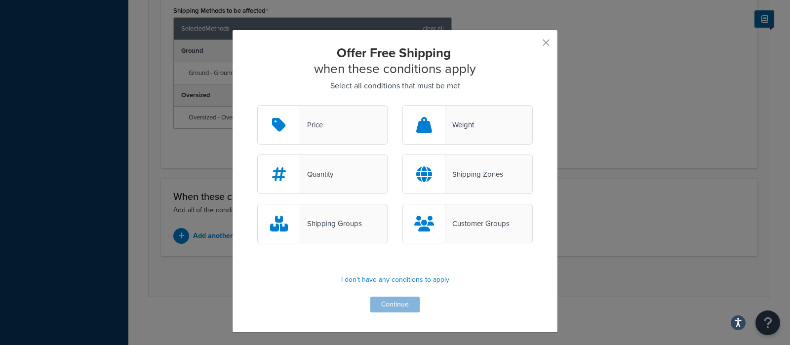
click at [344, 218] on div "Shipping Groups" at bounding box center [331, 224] width 62 height 14
click at [0, 0] on input "Shipping Groups" at bounding box center [0, 0] width 0 height 0
click at [398, 307] on button "Continue" at bounding box center [394, 305] width 49 height 16
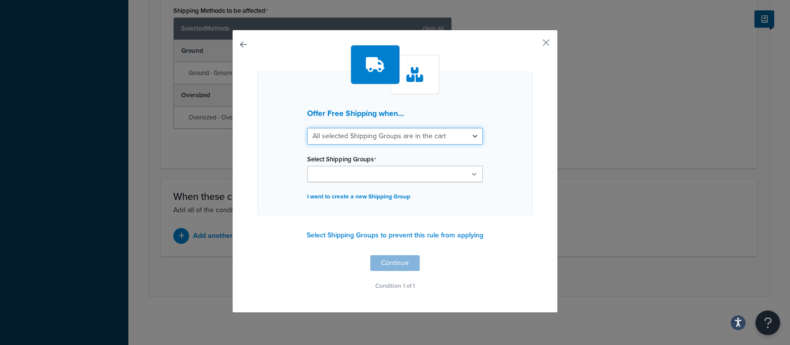
click at [378, 137] on select "All selected Shipping Groups are in the cart Any selected Shipping Groups are i…" at bounding box center [395, 136] width 176 height 17
select select "any"
click at [307, 128] on select "All selected Shipping Groups are in the cart Any selected Shipping Groups are i…" at bounding box center [395, 136] width 176 height 17
click at [361, 173] on input "Select Shipping Groups" at bounding box center [353, 174] width 87 height 11
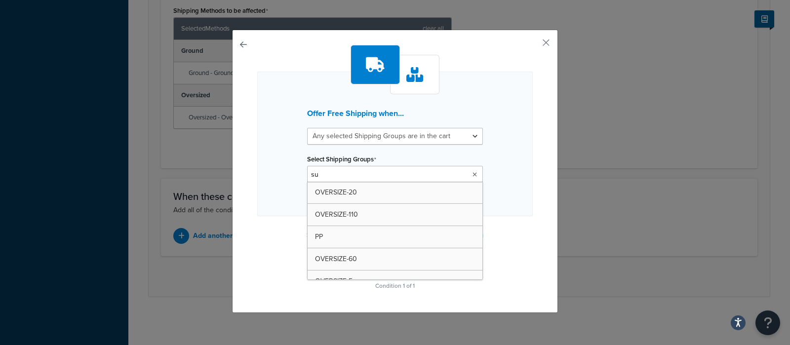
type input "sus"
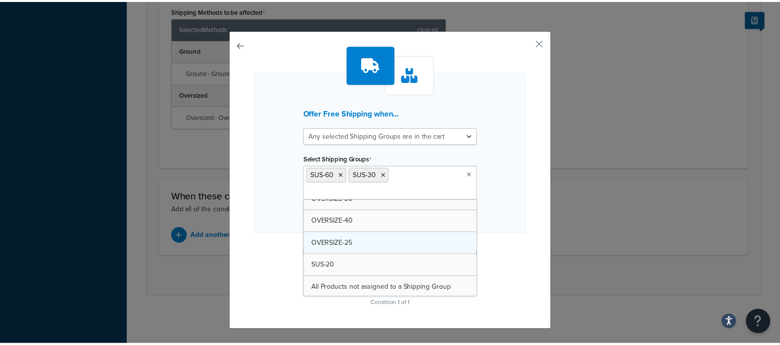
scroll to position [233, 0]
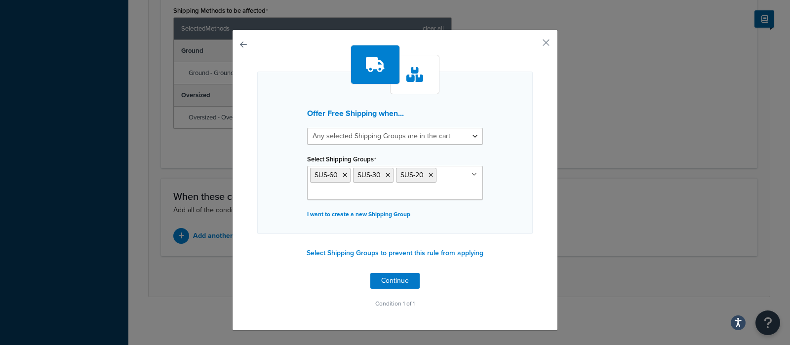
click at [537, 238] on div "Offer Free Shipping when... All selected Shipping Groups are in the cart Any se…" at bounding box center [395, 180] width 326 height 301
click at [391, 284] on button "Continue" at bounding box center [394, 281] width 49 height 16
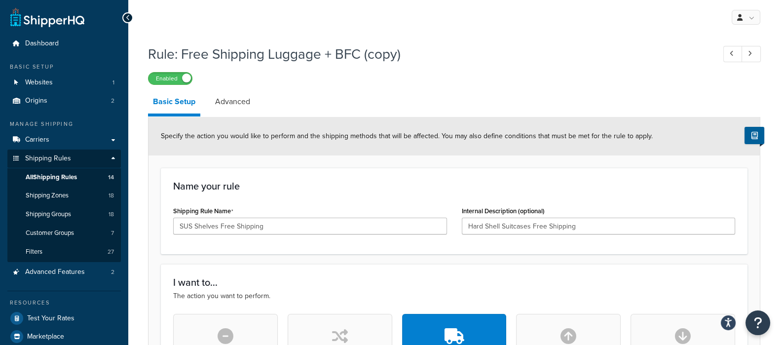
click at [236, 95] on link "Advanced" at bounding box center [232, 102] width 45 height 24
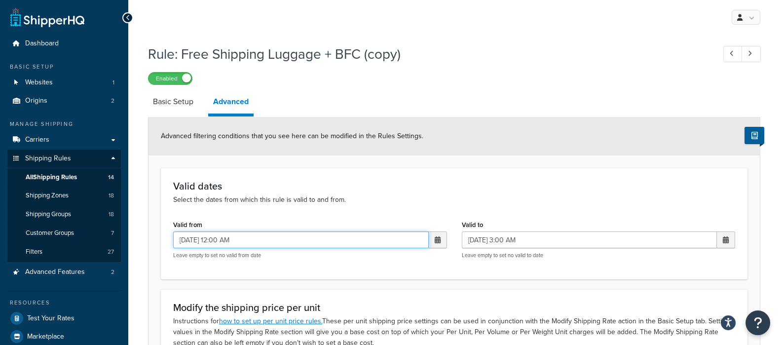
click at [282, 238] on input "07/08/2025 12:00 AM" at bounding box center [301, 239] width 256 height 17
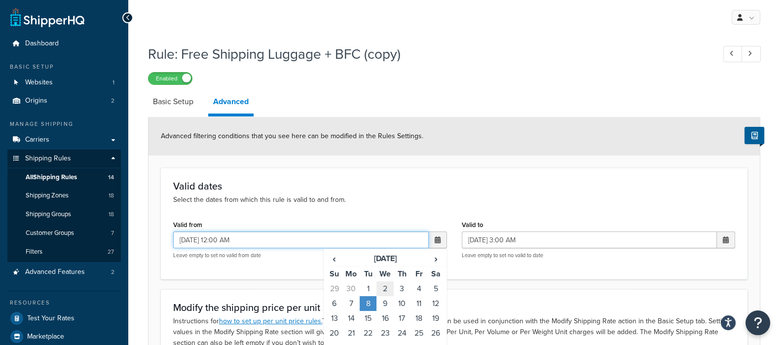
scroll to position [61, 0]
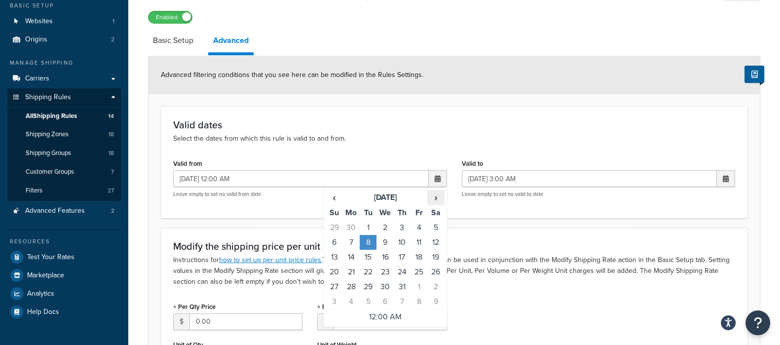
click at [441, 197] on span "›" at bounding box center [436, 197] width 16 height 14
click at [368, 258] on td "12" at bounding box center [368, 257] width 17 height 15
type input "08/12/2025 12:00 AM"
click at [368, 258] on td "12" at bounding box center [368, 257] width 17 height 15
click at [373, 254] on td "12" at bounding box center [368, 257] width 17 height 15
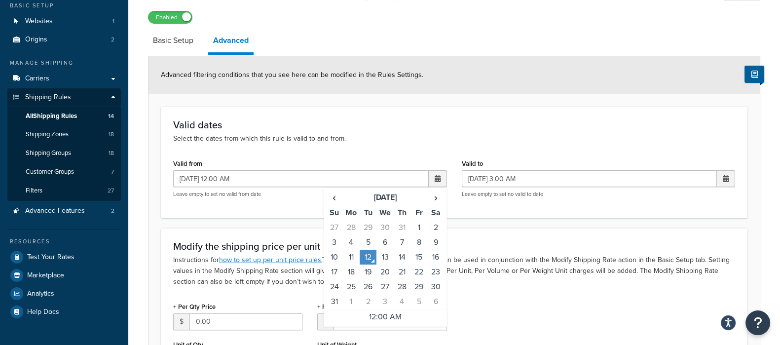
click at [546, 112] on div "Valid dates Select the dates from which this rule is valid to and from. Valid f…" at bounding box center [454, 162] width 587 height 111
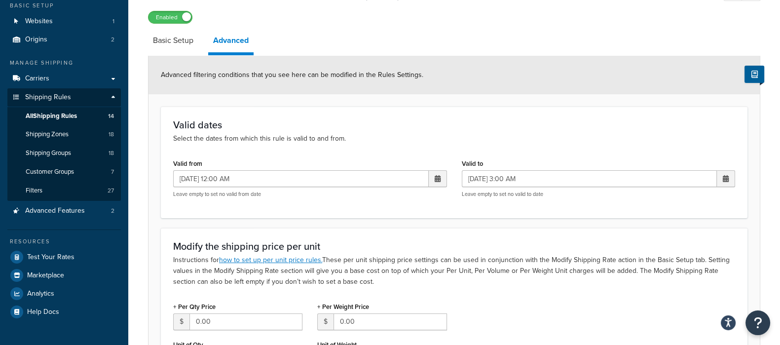
click at [567, 169] on div "Valid to 07/12/2025 3:00 AM ‹ July 2025 › Su Mo Tu We Th Fr Sa 29 30 1 2 3 4 5 …" at bounding box center [599, 176] width 274 height 41
click at [566, 174] on input "07/12/2025 3:00 AM" at bounding box center [590, 178] width 256 height 17
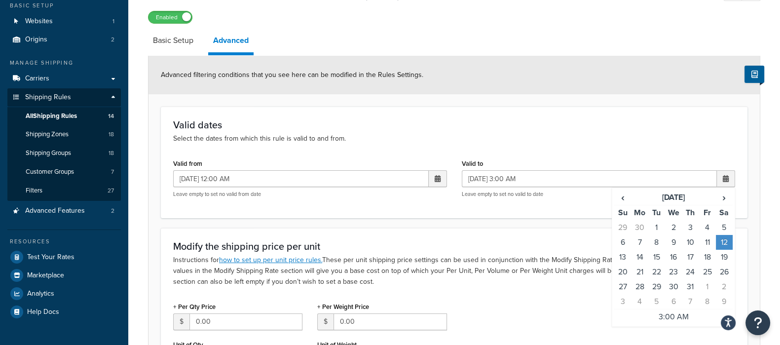
click at [594, 147] on div "Valid dates Select the dates from which this rule is valid to and from. Valid f…" at bounding box center [454, 162] width 587 height 111
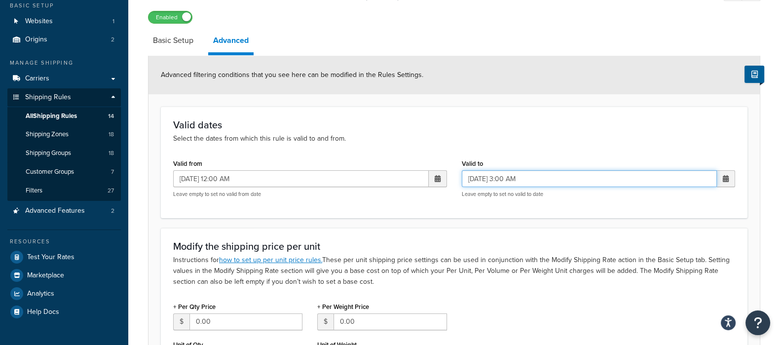
click at [609, 178] on input "07/12/2025 3:00 AM" at bounding box center [590, 178] width 256 height 17
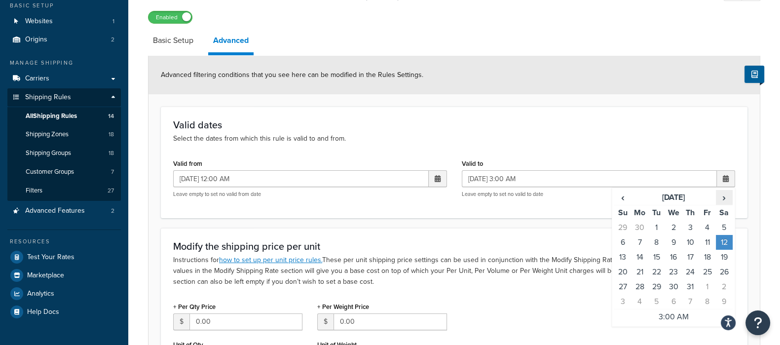
click at [727, 196] on span "›" at bounding box center [725, 197] width 16 height 14
click at [660, 256] on td "12" at bounding box center [656, 257] width 17 height 15
click at [674, 251] on td "13" at bounding box center [673, 257] width 17 height 15
type input "08/13/2025 3:00 AM"
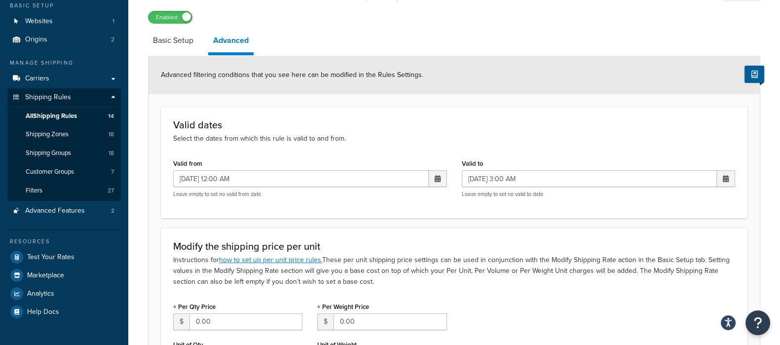
click at [594, 145] on div "Valid dates Select the dates from which this rule is valid to and from. Valid f…" at bounding box center [454, 162] width 587 height 111
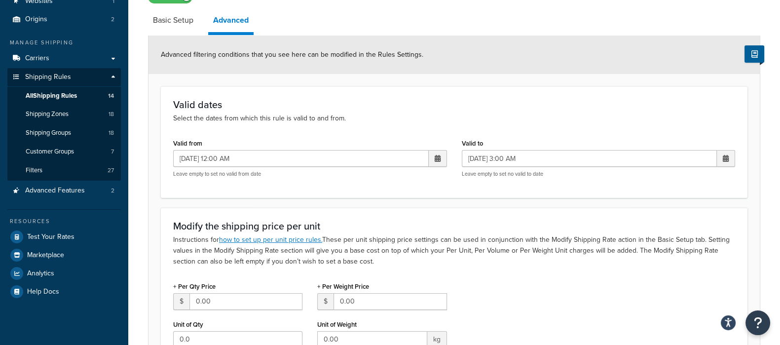
scroll to position [231, 0]
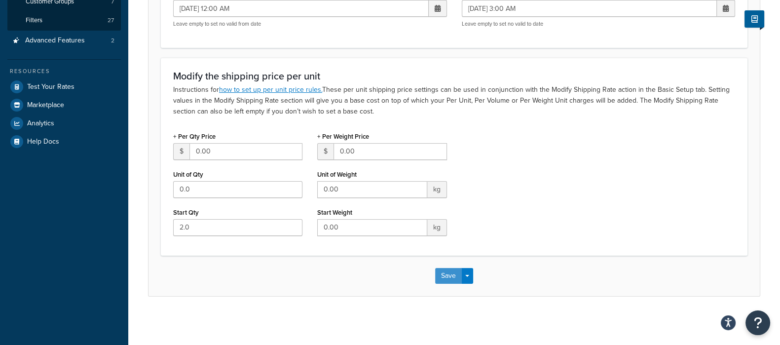
click at [459, 272] on button "Save" at bounding box center [448, 276] width 27 height 16
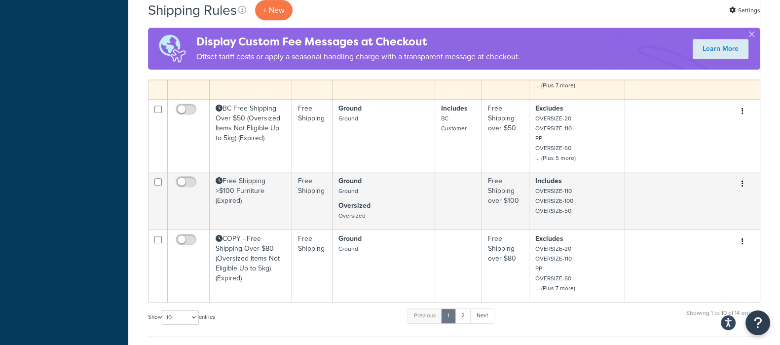
scroll to position [679, 0]
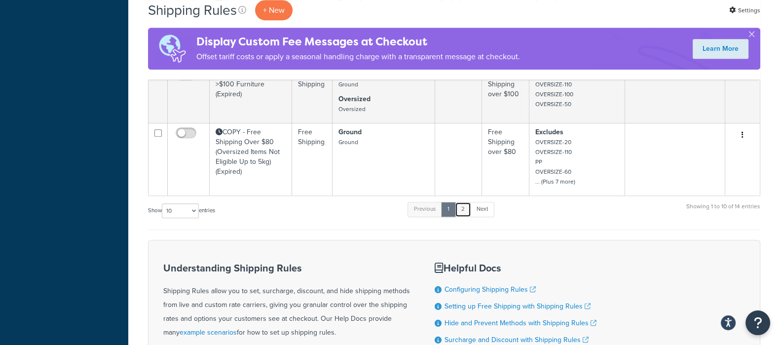
click at [464, 210] on link "2" at bounding box center [463, 209] width 16 height 15
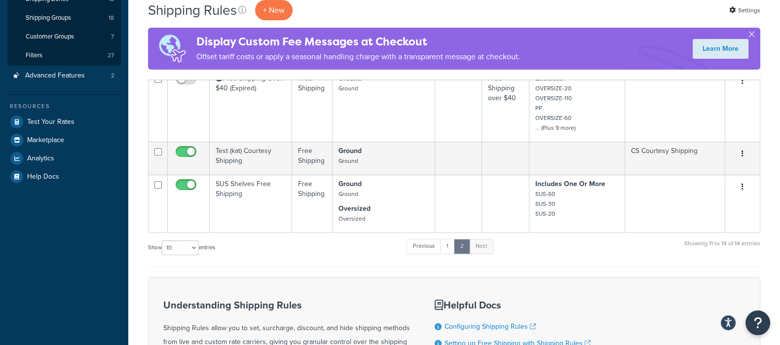
scroll to position [178, 0]
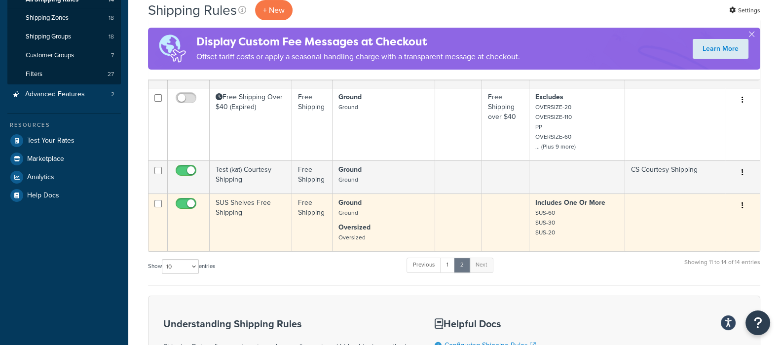
click at [187, 202] on input "checkbox" at bounding box center [187, 206] width 27 height 12
checkbox input "false"
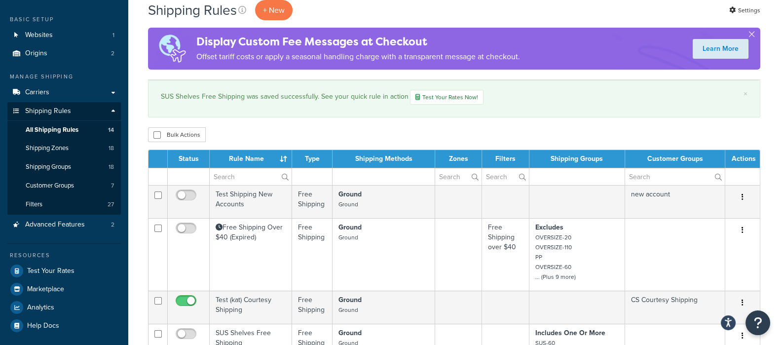
scroll to position [0, 0]
